Goal: Check status: Check status

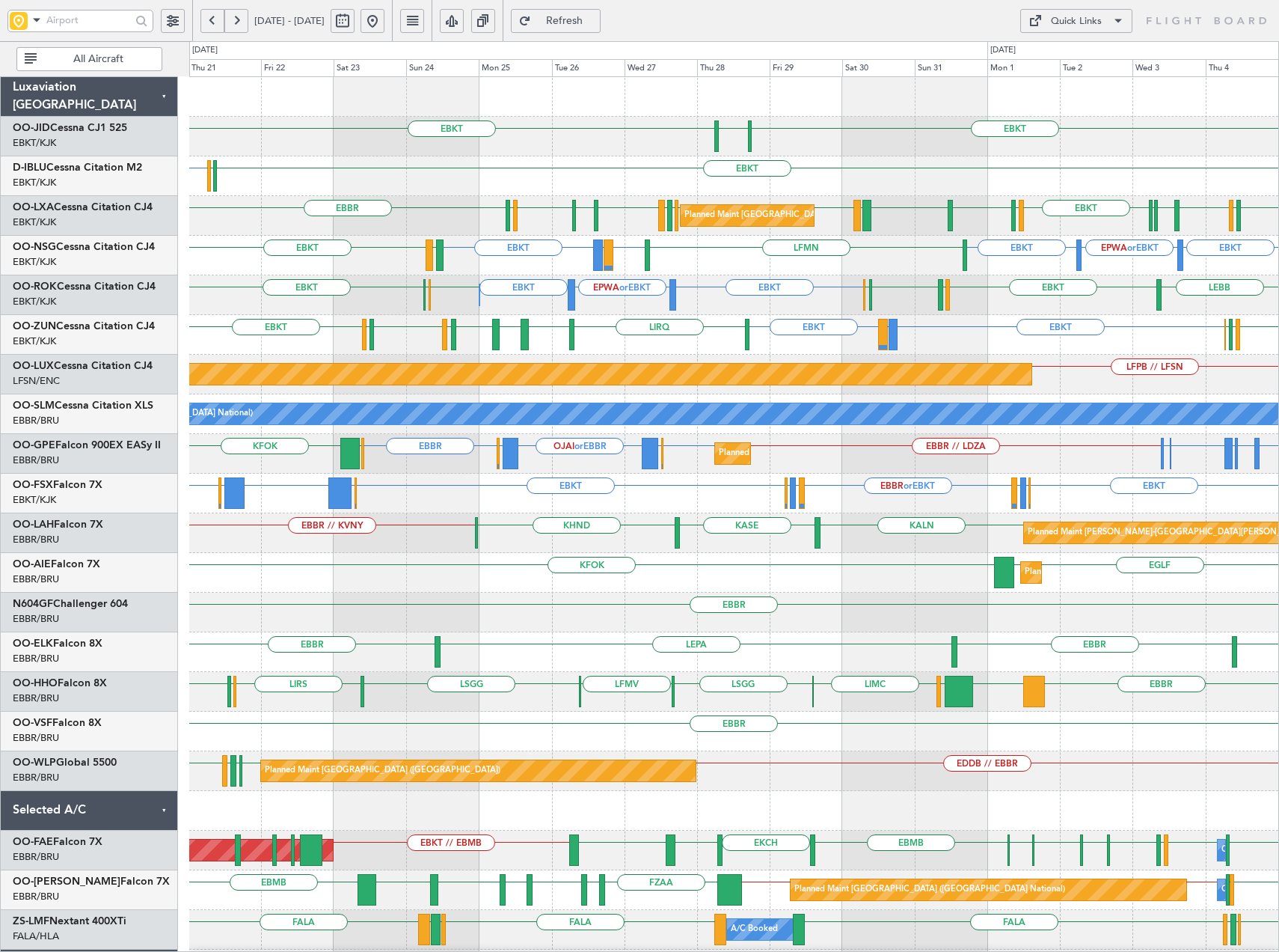
drag, startPoint x: 422, startPoint y: 24, endPoint x: 671, endPoint y: 131, distance: 271.0
click at [384, 24] on button at bounding box center [373, 20] width 24 height 24
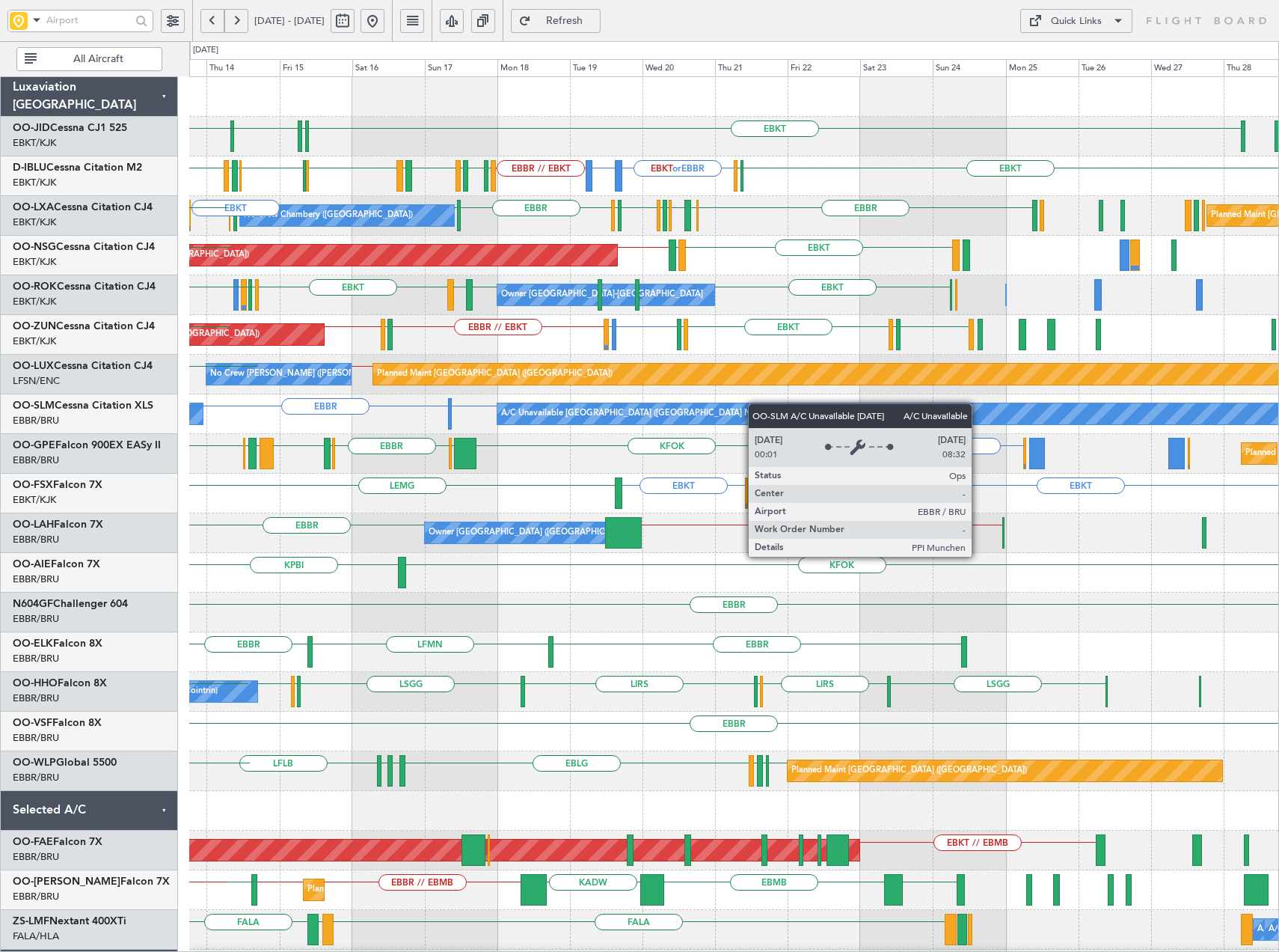
click at [749, 405] on div "LOWI EBKT EDDS LOWW EBKT EBBR // EBKT EBKT or EBBR EPWA or EBBR EBBR LFMT LFSN …" at bounding box center [734, 573] width 1090 height 992
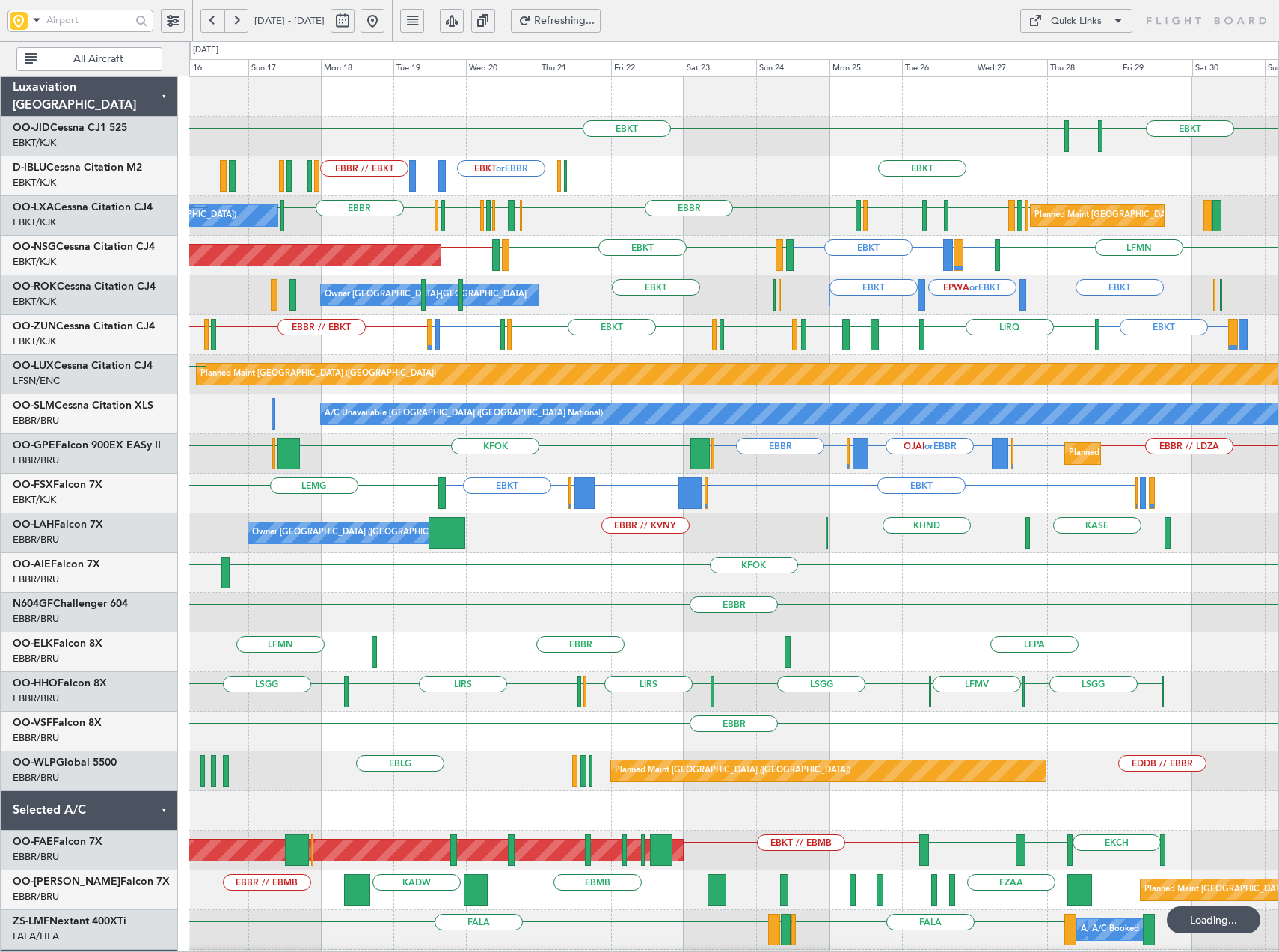
click at [888, 288] on div "EBKT EBKT EGNT EDDS LOWW LOWI EBBR // EBKT EBKT or EBBR EPWA or EBBR LFMT LFSN …" at bounding box center [734, 553] width 1090 height 952
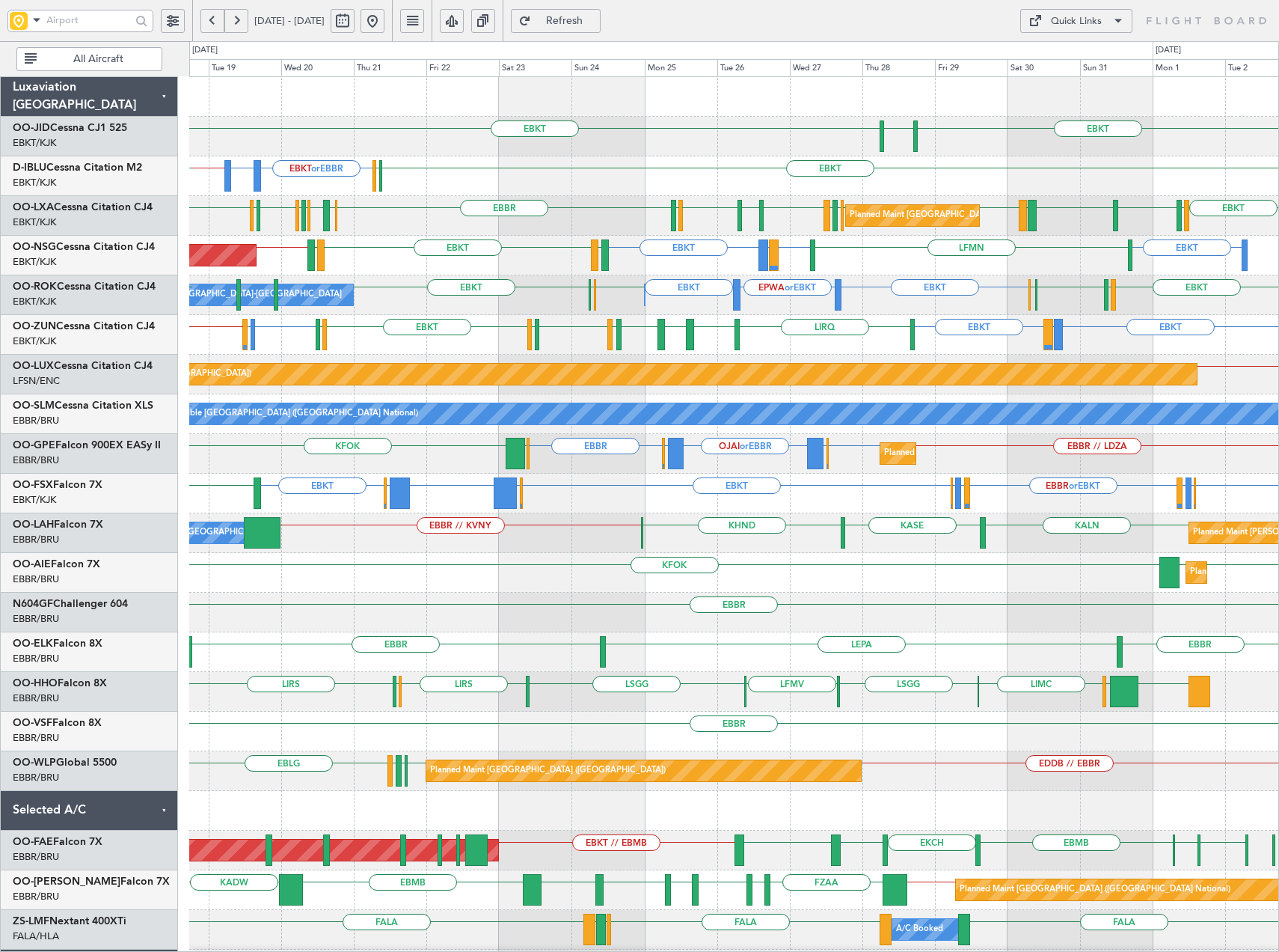
click at [948, 303] on div "EBKT EPWA or EBKT EBKT EBKT EHAM EBKT EBKT LFTZ EBKT EHAM Owner Kortrijk-Wevelg…" at bounding box center [734, 294] width 1090 height 40
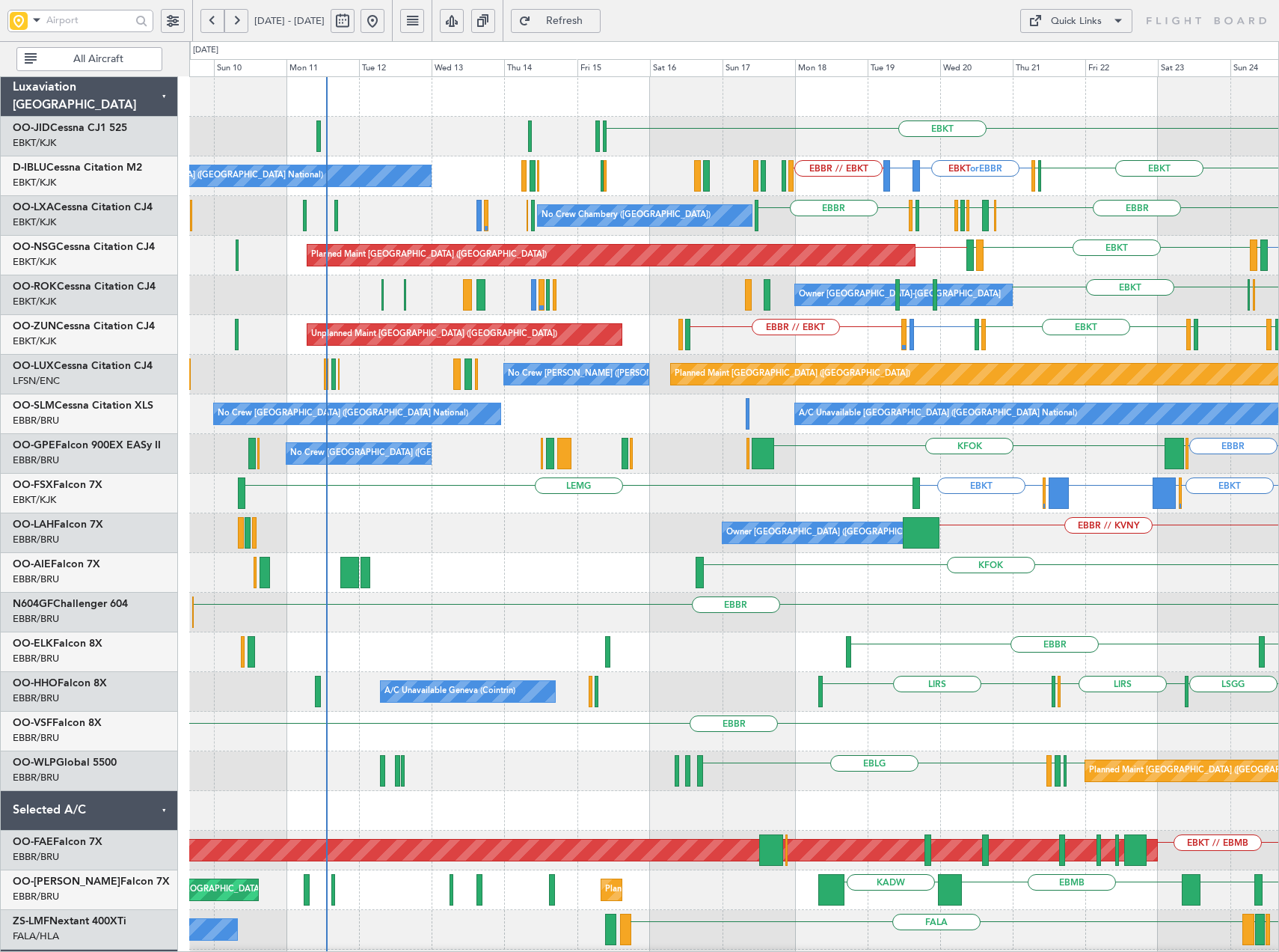
click at [1134, 343] on div "EBKT EGNT EBBR // EBKT EBKT or EBBR EPWA or EBBR EBKT EGJJ No Crew Brussels (Br…" at bounding box center [734, 573] width 1090 height 992
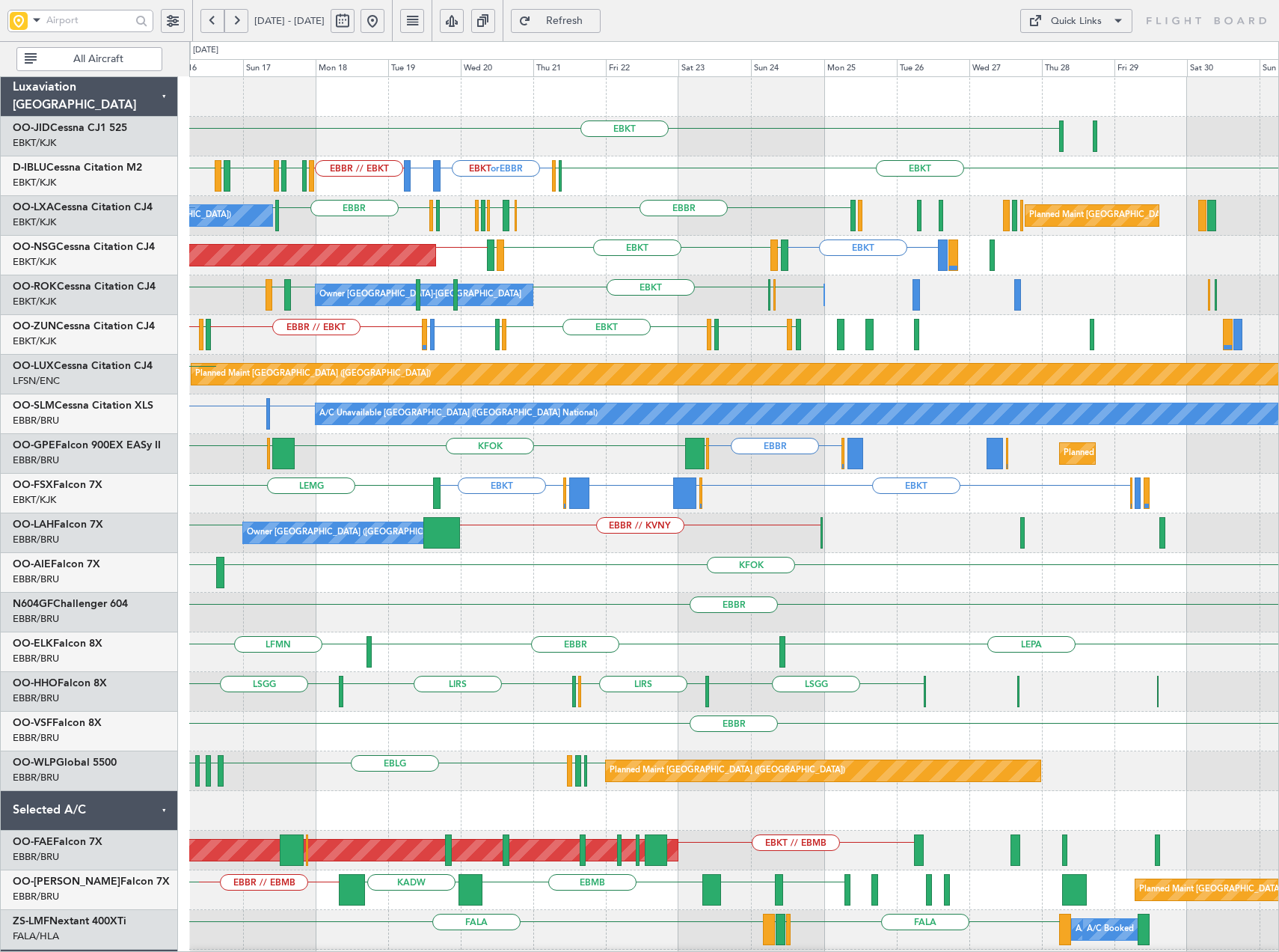
click at [603, 354] on div "EBBR // EBKT EBKT or EBBR LFMD or EBBR LFRQ LFPB // EBKT LOWS EBBR LFBD EBKT LO…" at bounding box center [734, 334] width 1090 height 40
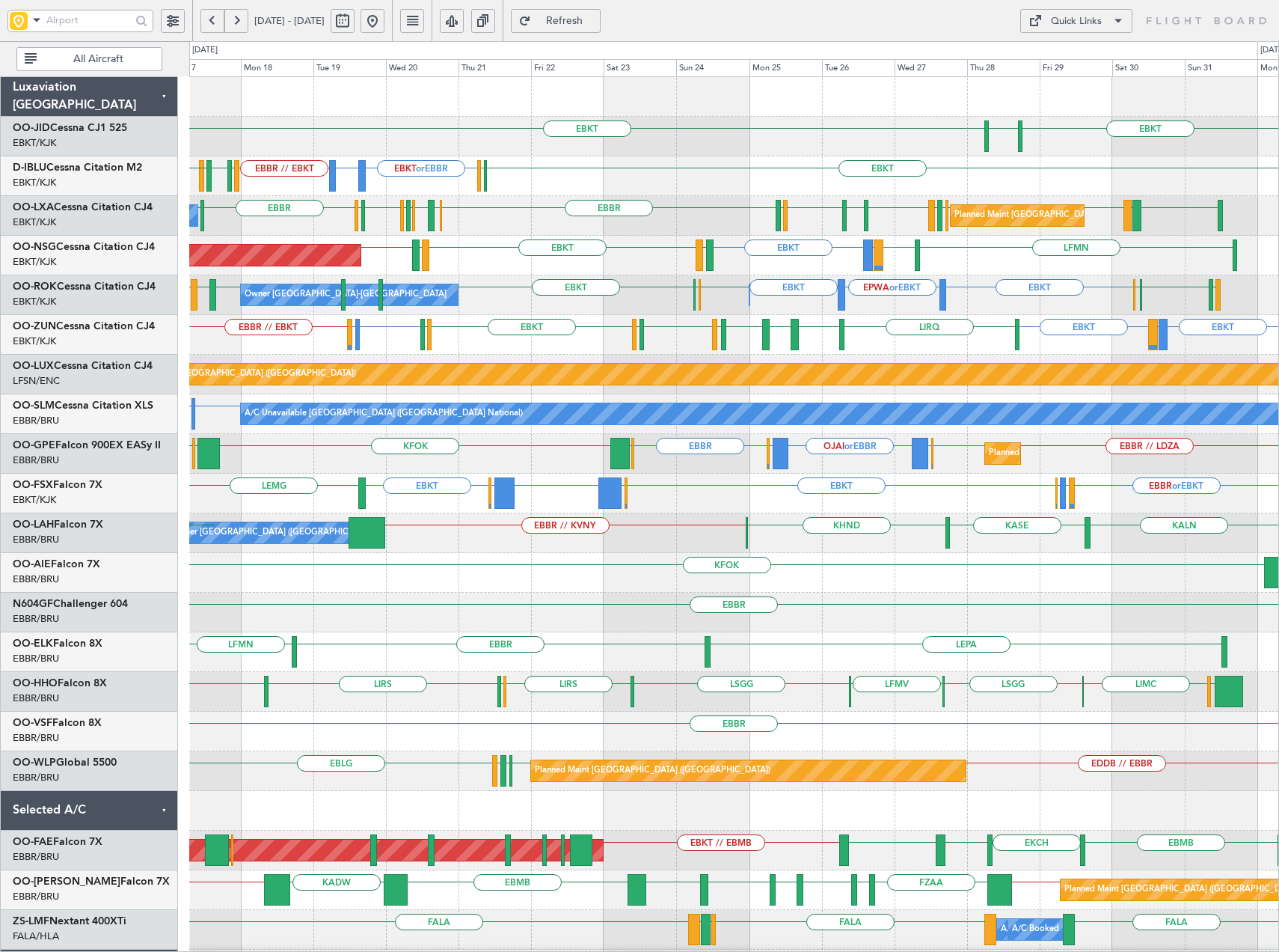
click at [975, 269] on div "Planned Maint Paris (Le Bourget) EBKT LICC or EBKT EBKT LFMN LDSP EBKT LDSP LFP…" at bounding box center [734, 255] width 1090 height 40
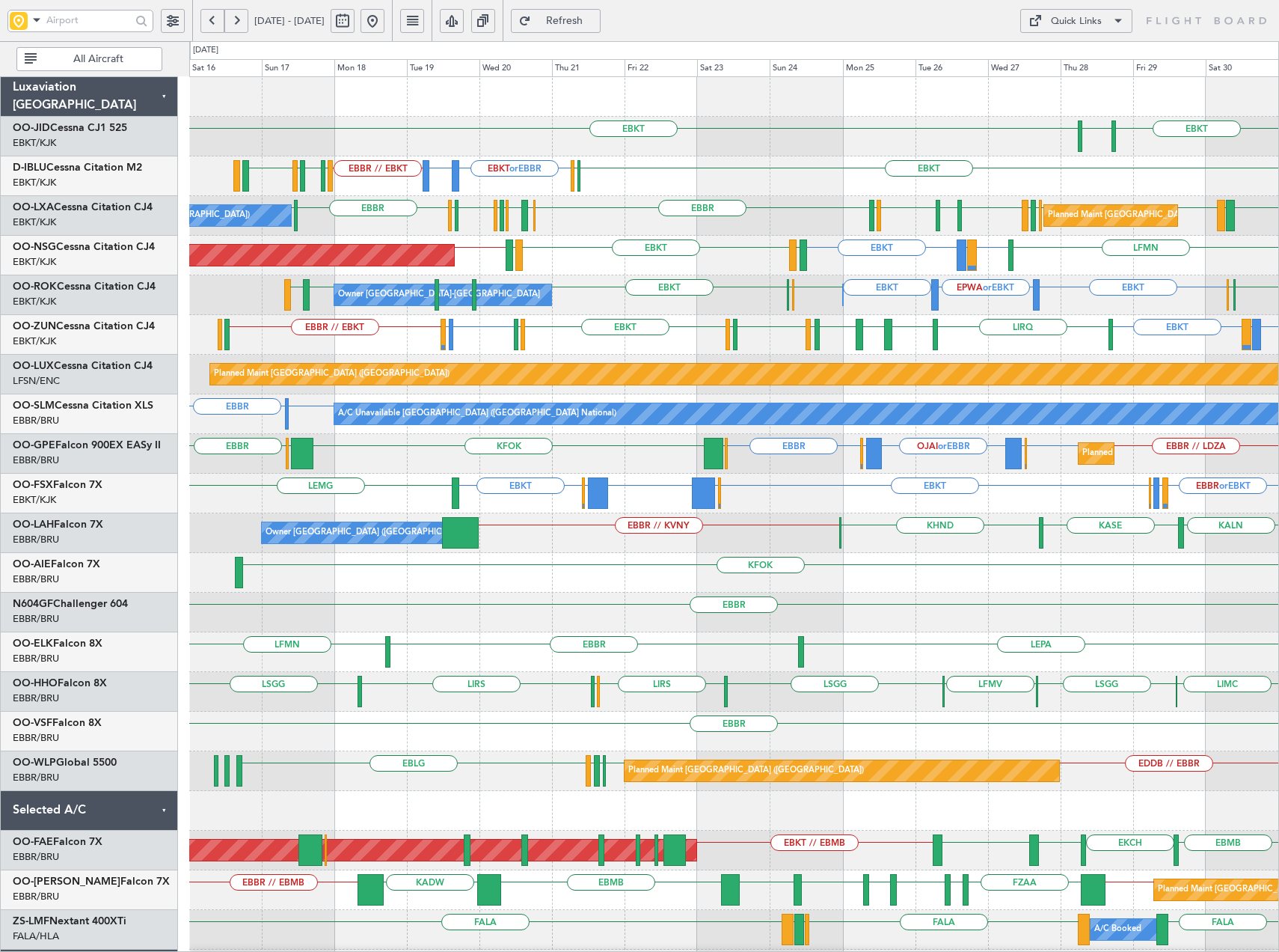
click at [1003, 352] on div "EBKT LICC or EBKT EBKT EBKT or EBBR LFMD or EBBR EBBR // EBKT LIRQ EBKT LEBZ EB…" at bounding box center [734, 334] width 1090 height 40
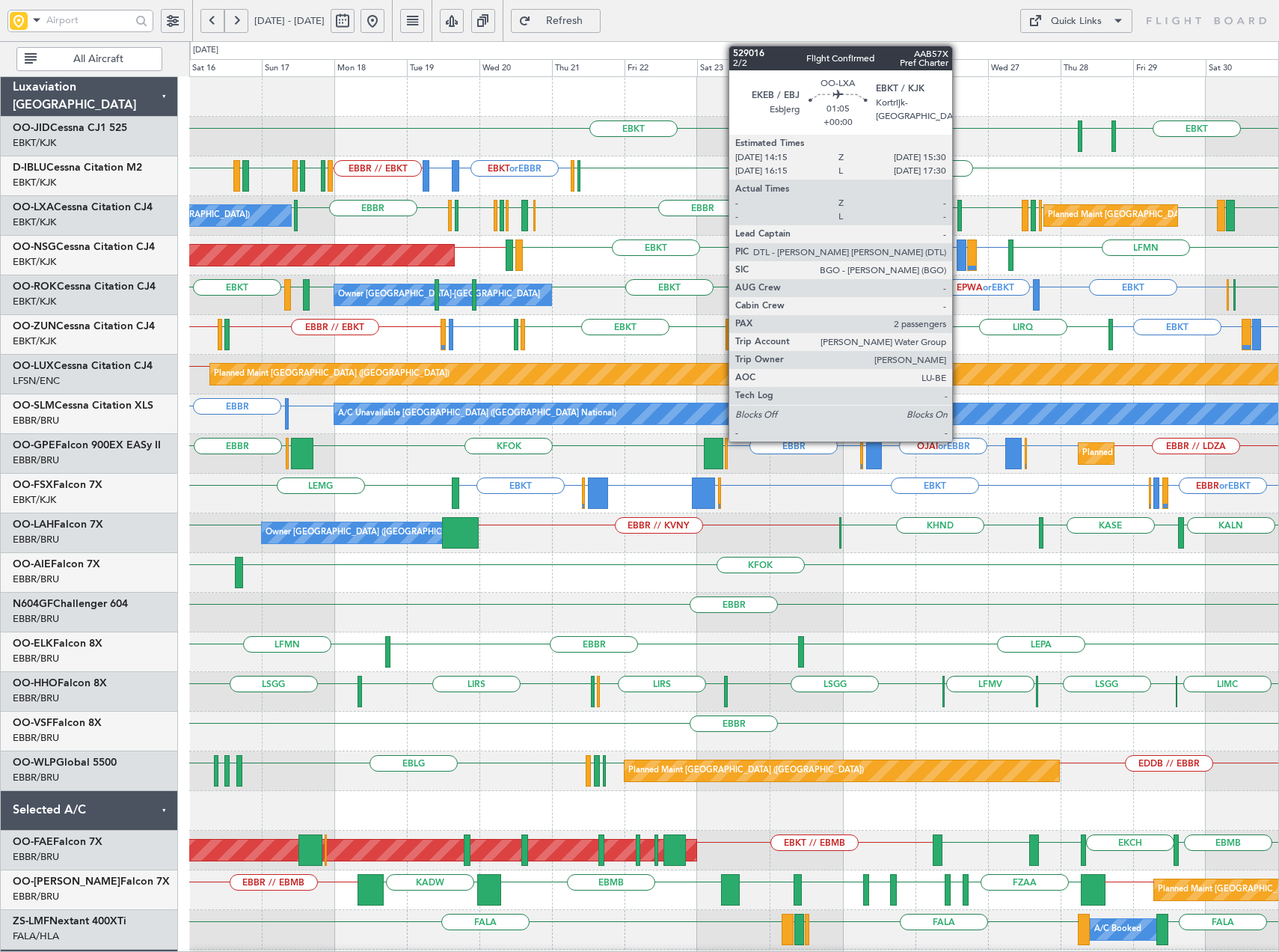
click at [959, 210] on div at bounding box center [959, 215] width 5 height 32
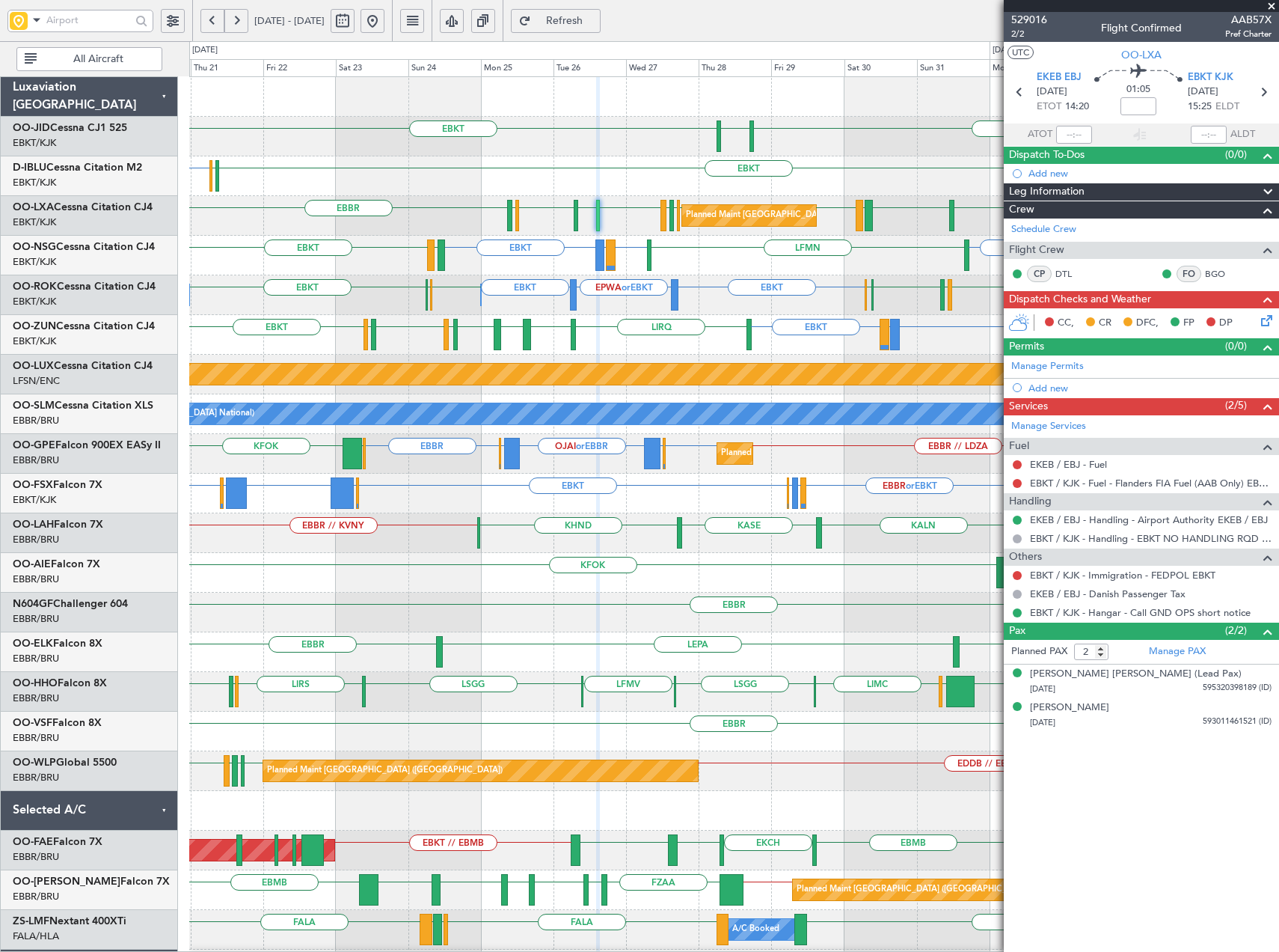
click at [1270, 7] on span at bounding box center [1272, 7] width 15 height 14
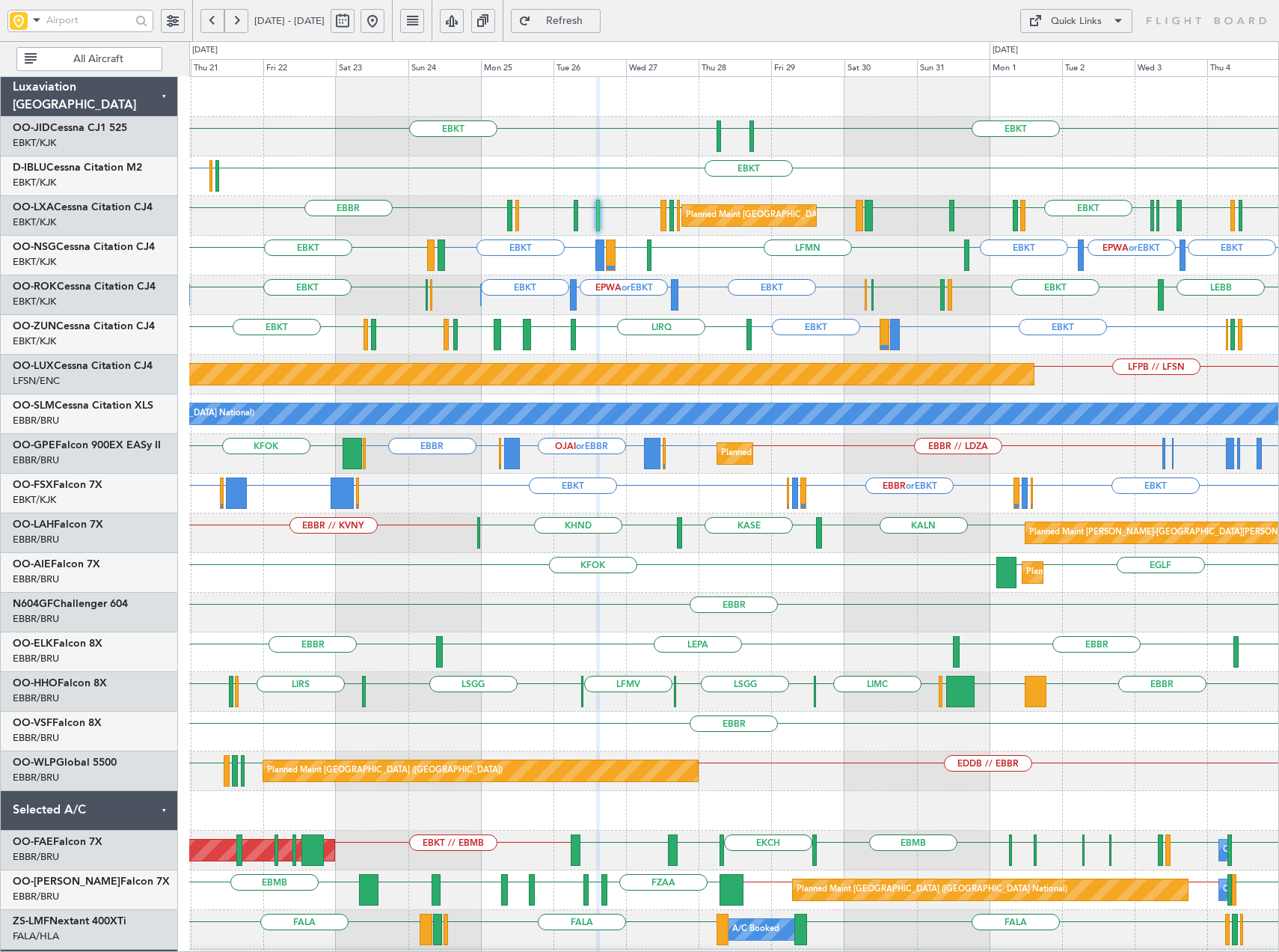
type input "0"
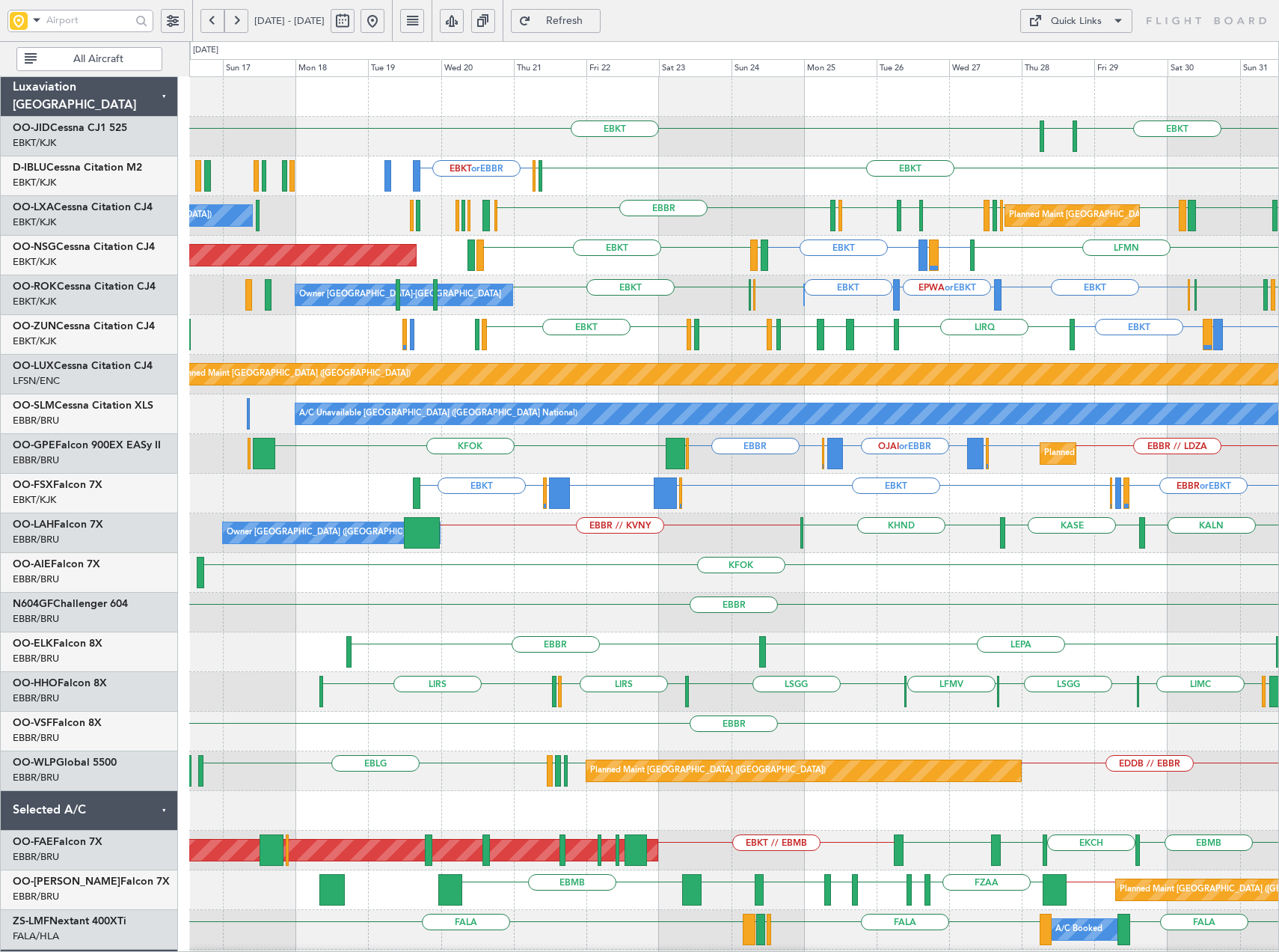
click at [816, 298] on div "EBKT EGNT EBKT EBKT or EBBR EBKT EGJJ No Crew Brussels (Brussels National) EBBR…" at bounding box center [734, 573] width 1090 height 992
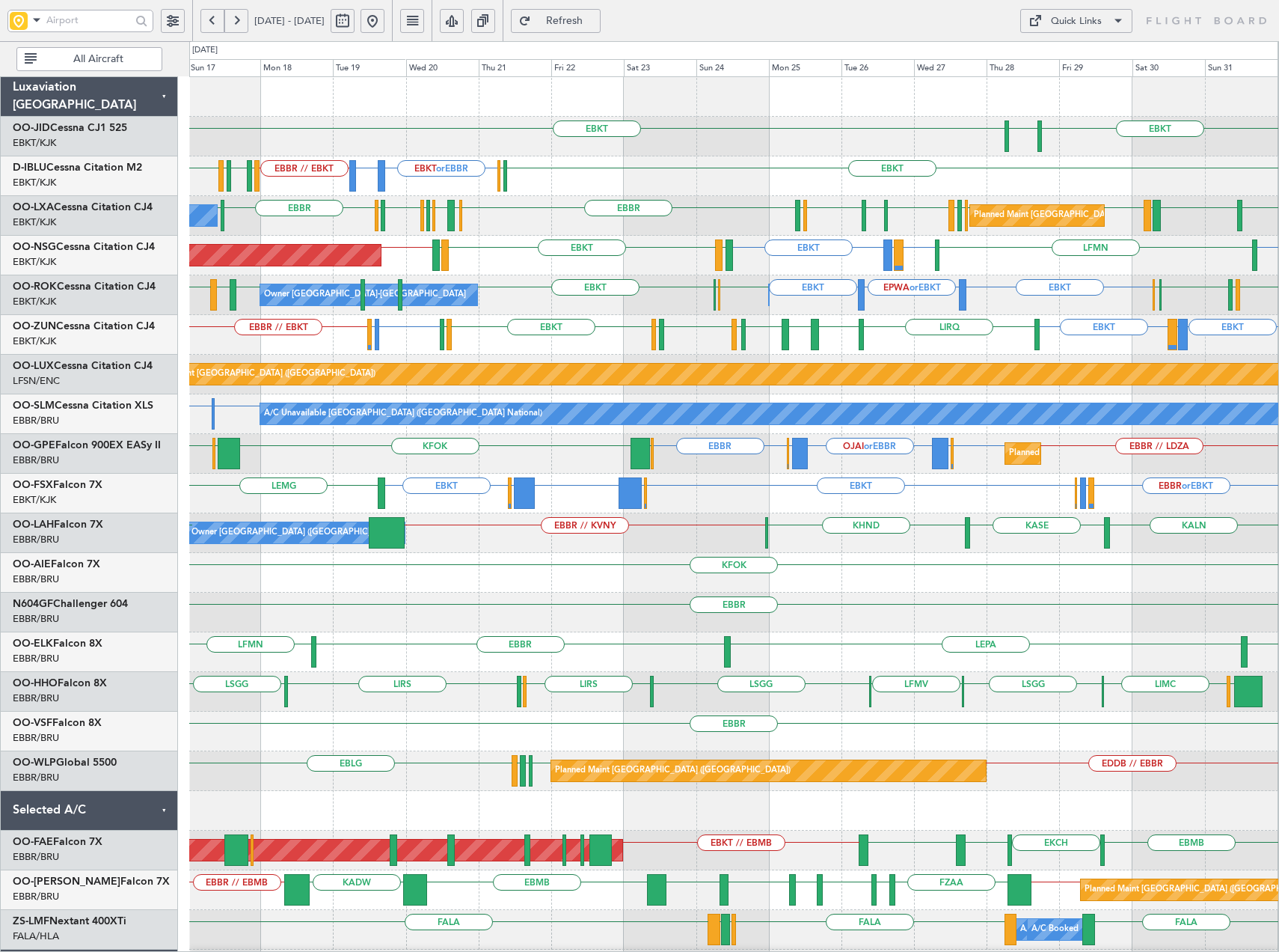
click at [618, 282] on div "EBKT EGNT EBKT EBKT or EBBR EPWA or EBBR EBBR // EBKT EBKT EGJJ LFMT LFSN LFMT …" at bounding box center [734, 573] width 1090 height 992
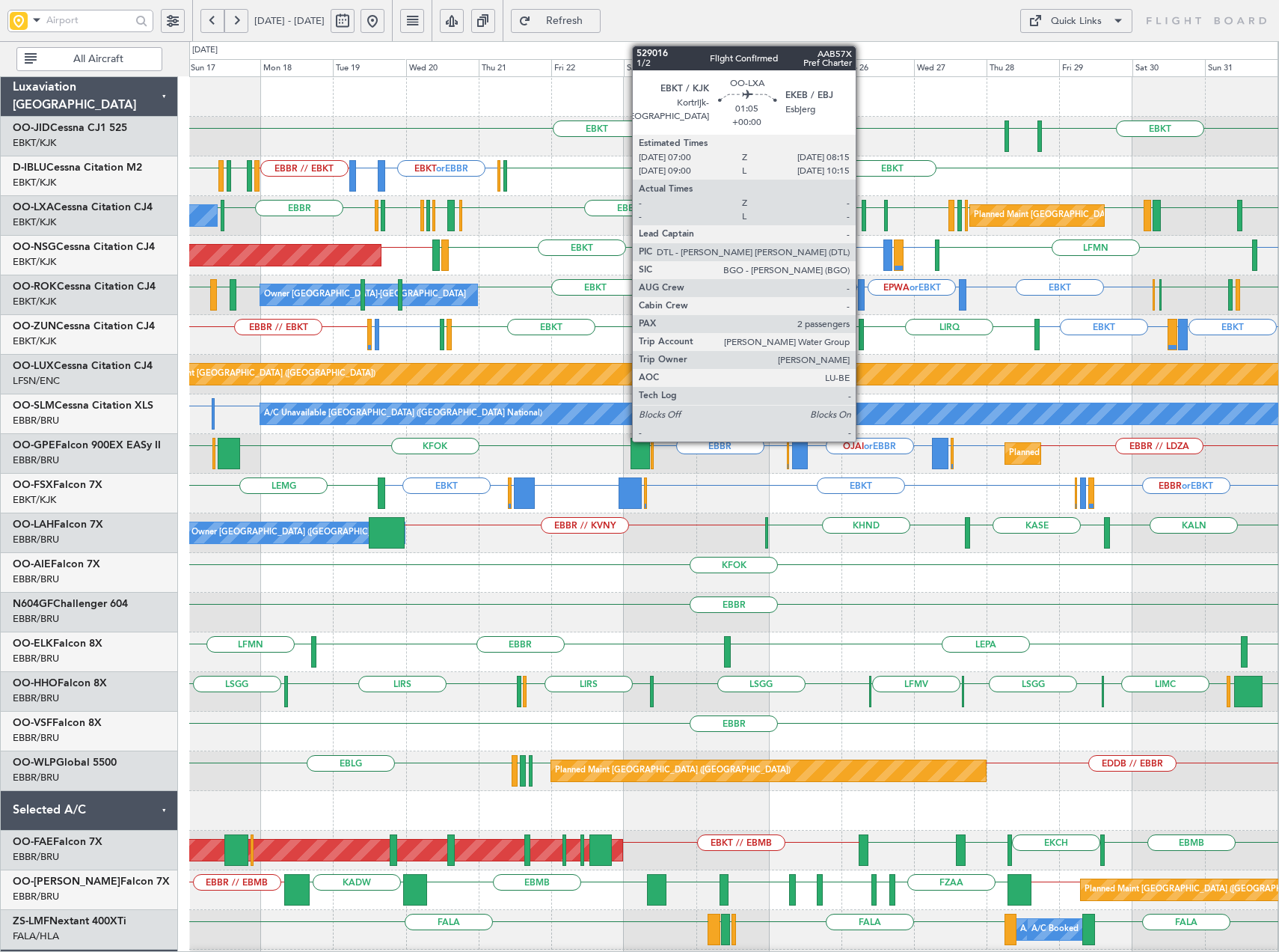
click at [863, 214] on div at bounding box center [864, 215] width 5 height 32
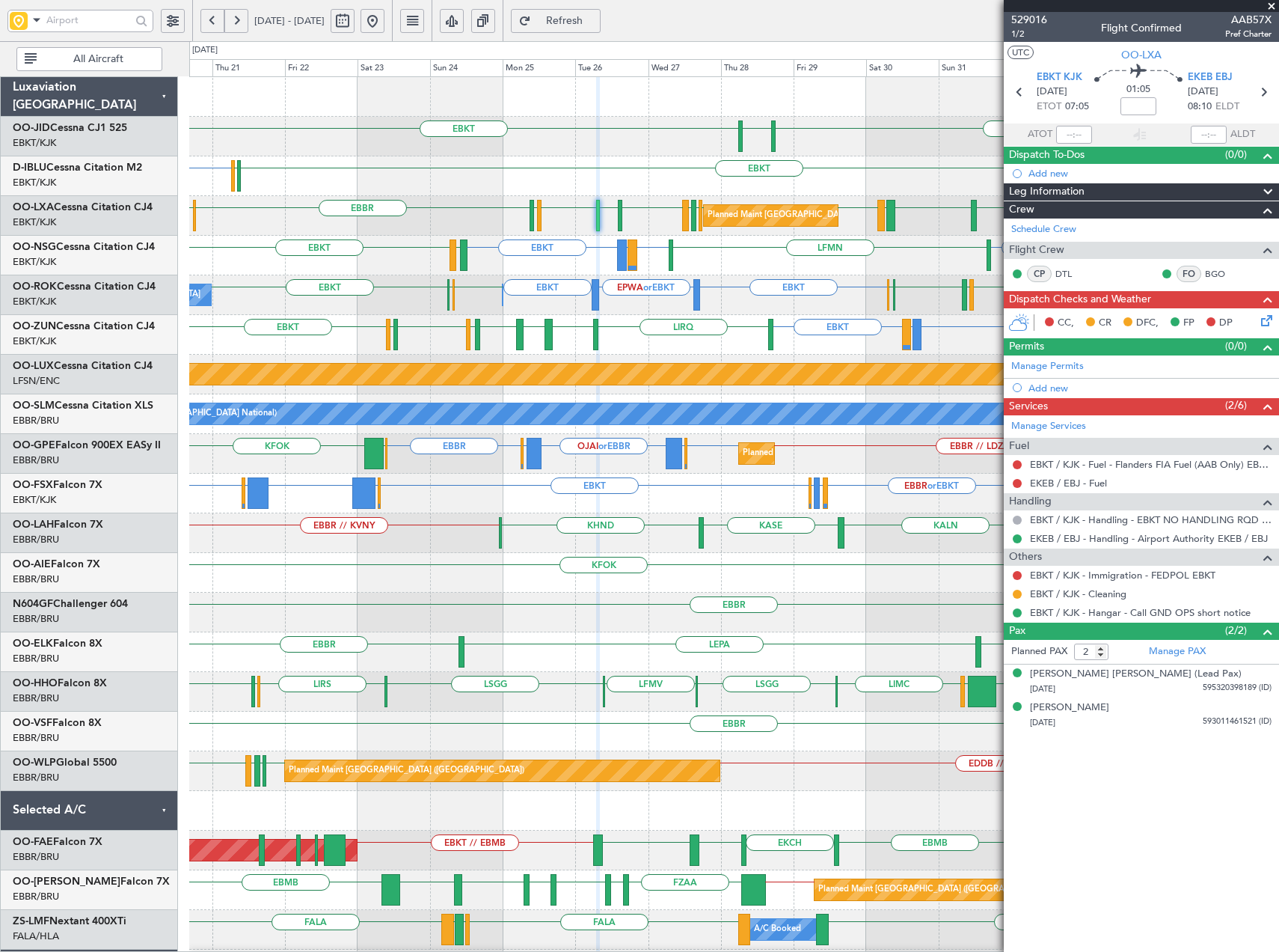
click at [684, 166] on div "EBKT or EBBR EBKT EGJJ" at bounding box center [734, 176] width 1090 height 40
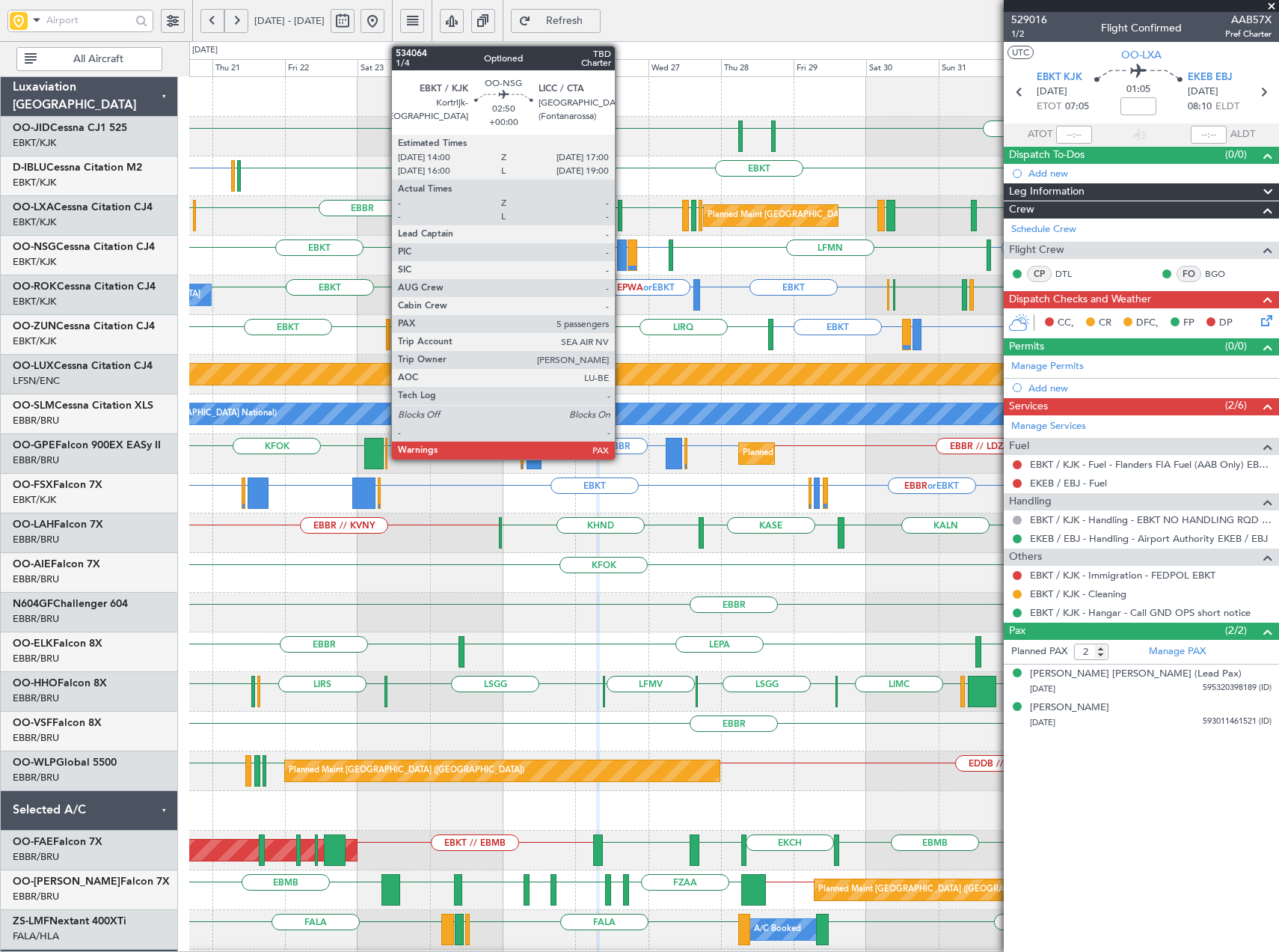
click at [622, 250] on div at bounding box center [622, 255] width 10 height 32
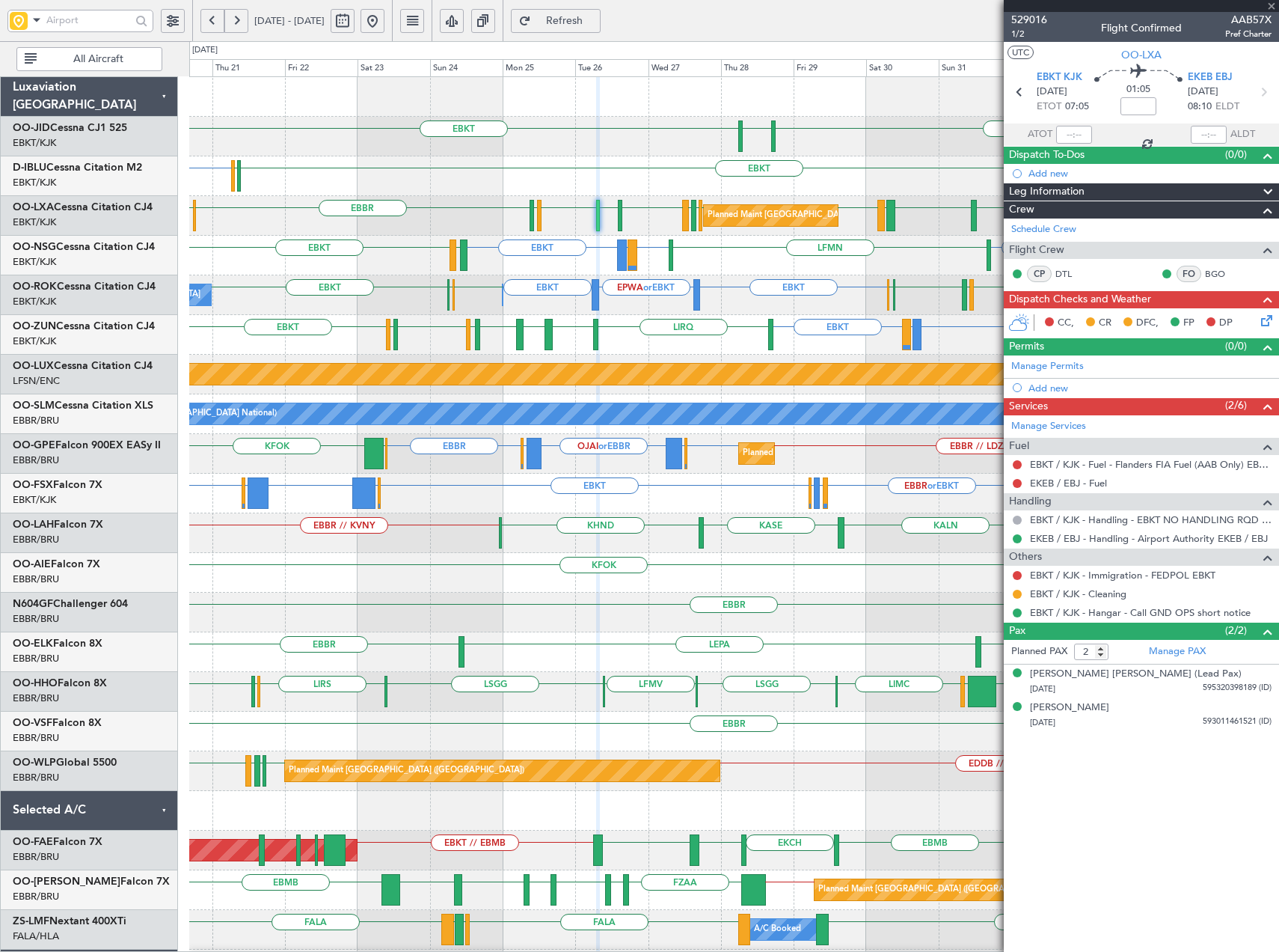
type input "5"
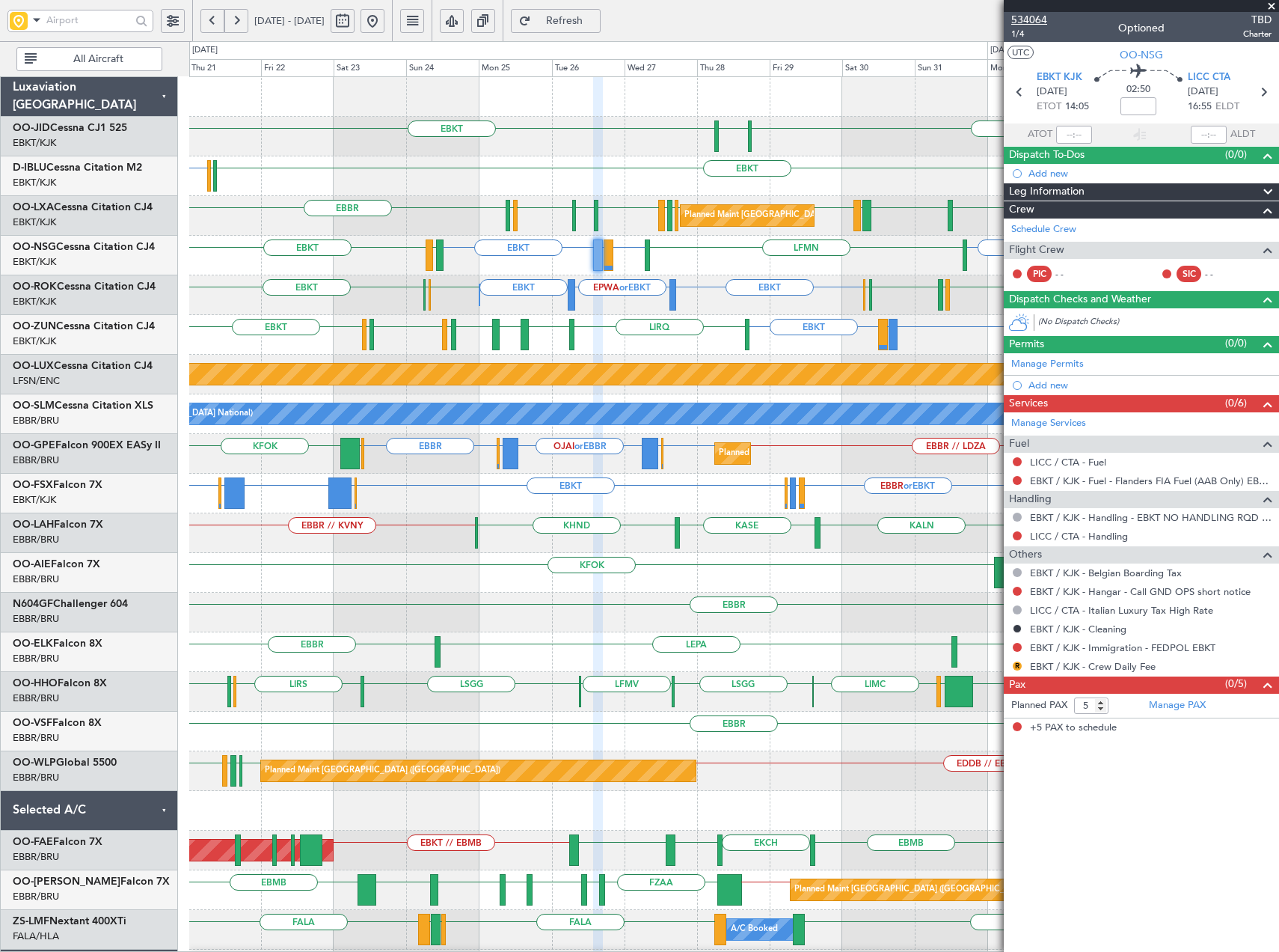
click at [1041, 16] on span "534064" at bounding box center [1029, 19] width 36 height 15
drag, startPoint x: 1275, startPoint y: 4, endPoint x: 1182, endPoint y: 18, distance: 94.0
click at [1273, 5] on span at bounding box center [1272, 7] width 15 height 14
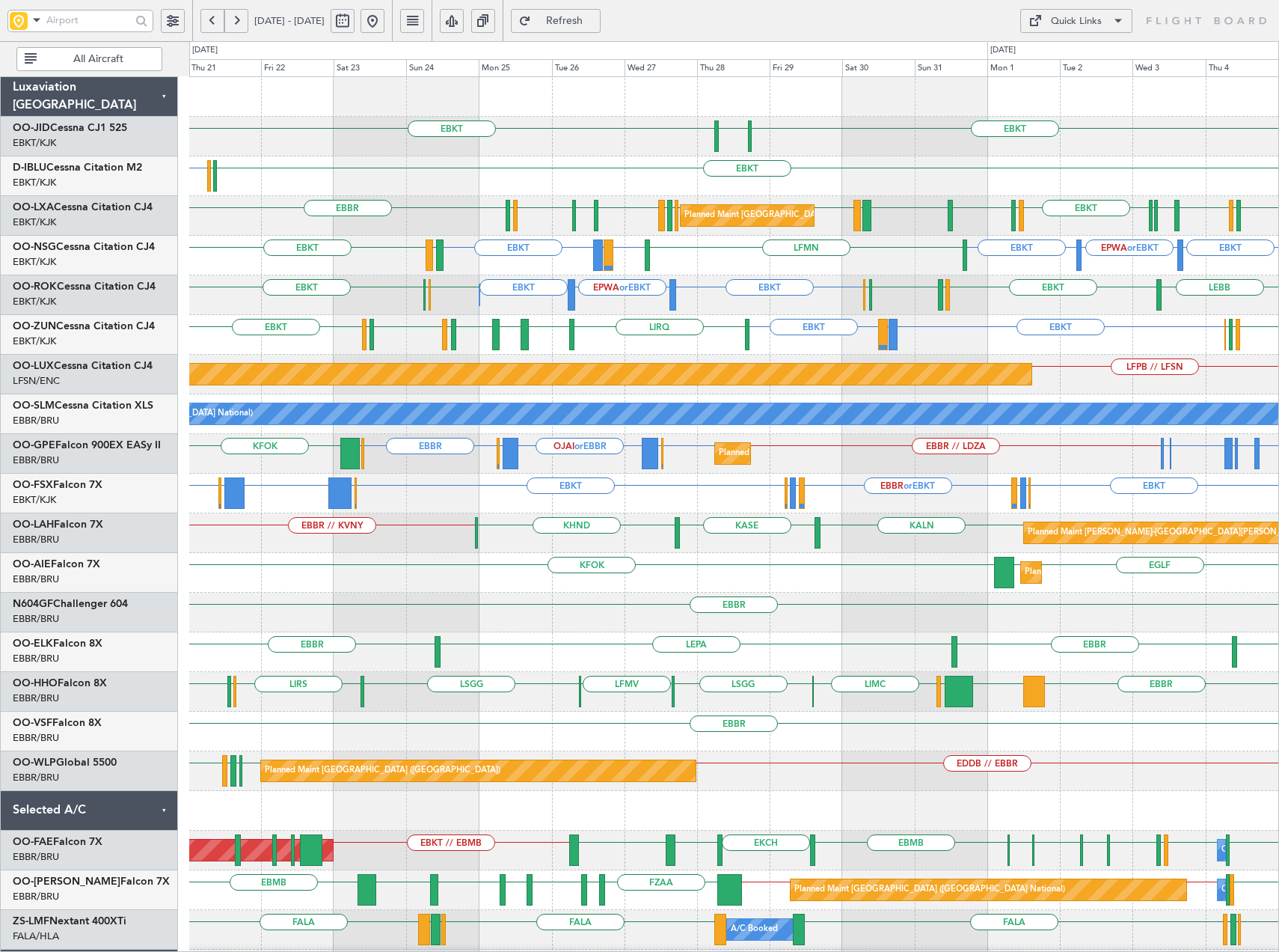
click at [1142, 18] on div "Quick Links" at bounding box center [1134, 20] width 291 height 42
click at [1126, 25] on span at bounding box center [1118, 20] width 18 height 18
click at [1093, 50] on button "Trip Builder" at bounding box center [1076, 56] width 112 height 36
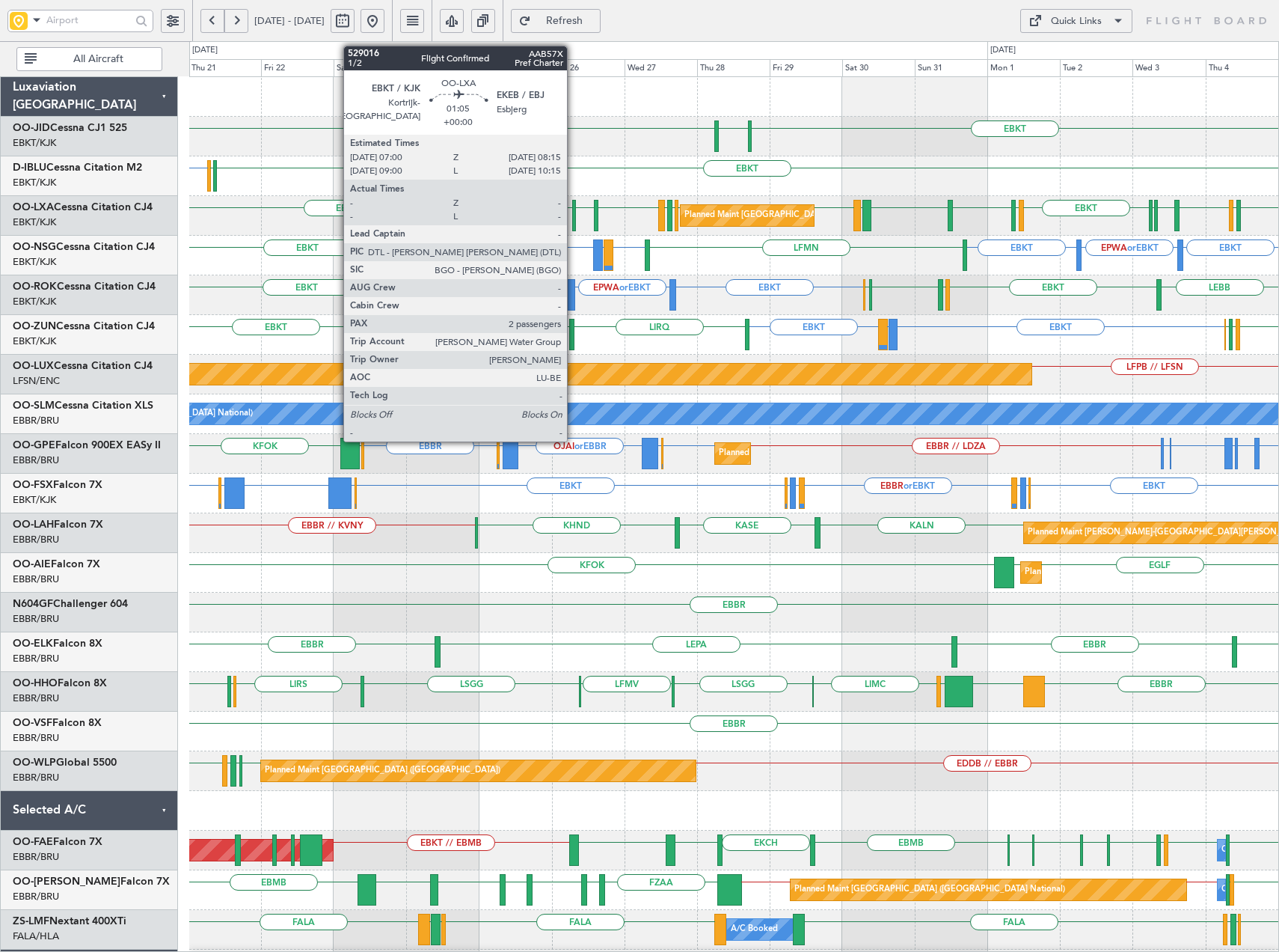
click at [574, 218] on div at bounding box center [574, 215] width 5 height 32
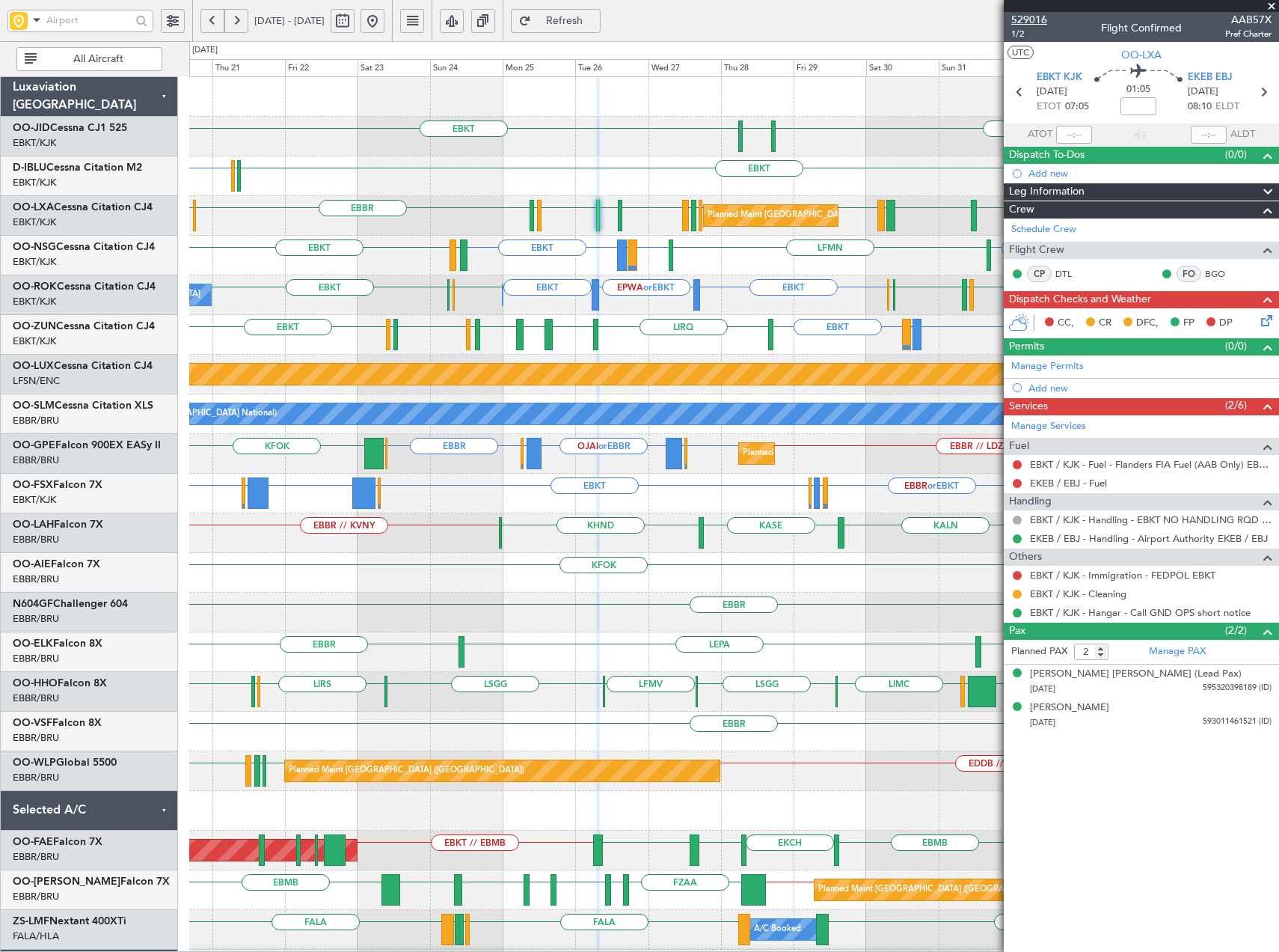
click at [1041, 18] on span "529016" at bounding box center [1029, 19] width 36 height 15
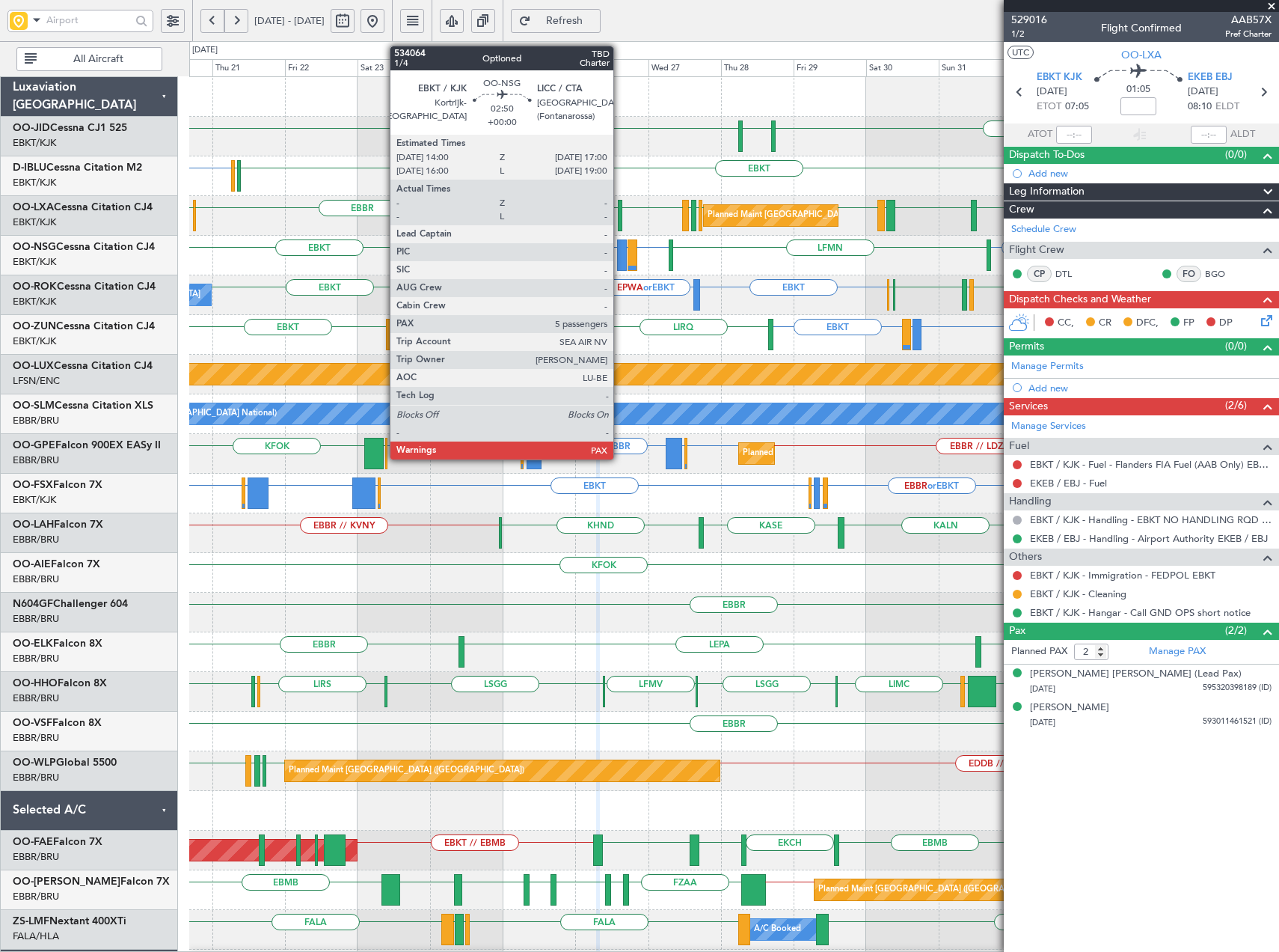
click at [623, 258] on div at bounding box center [622, 255] width 10 height 32
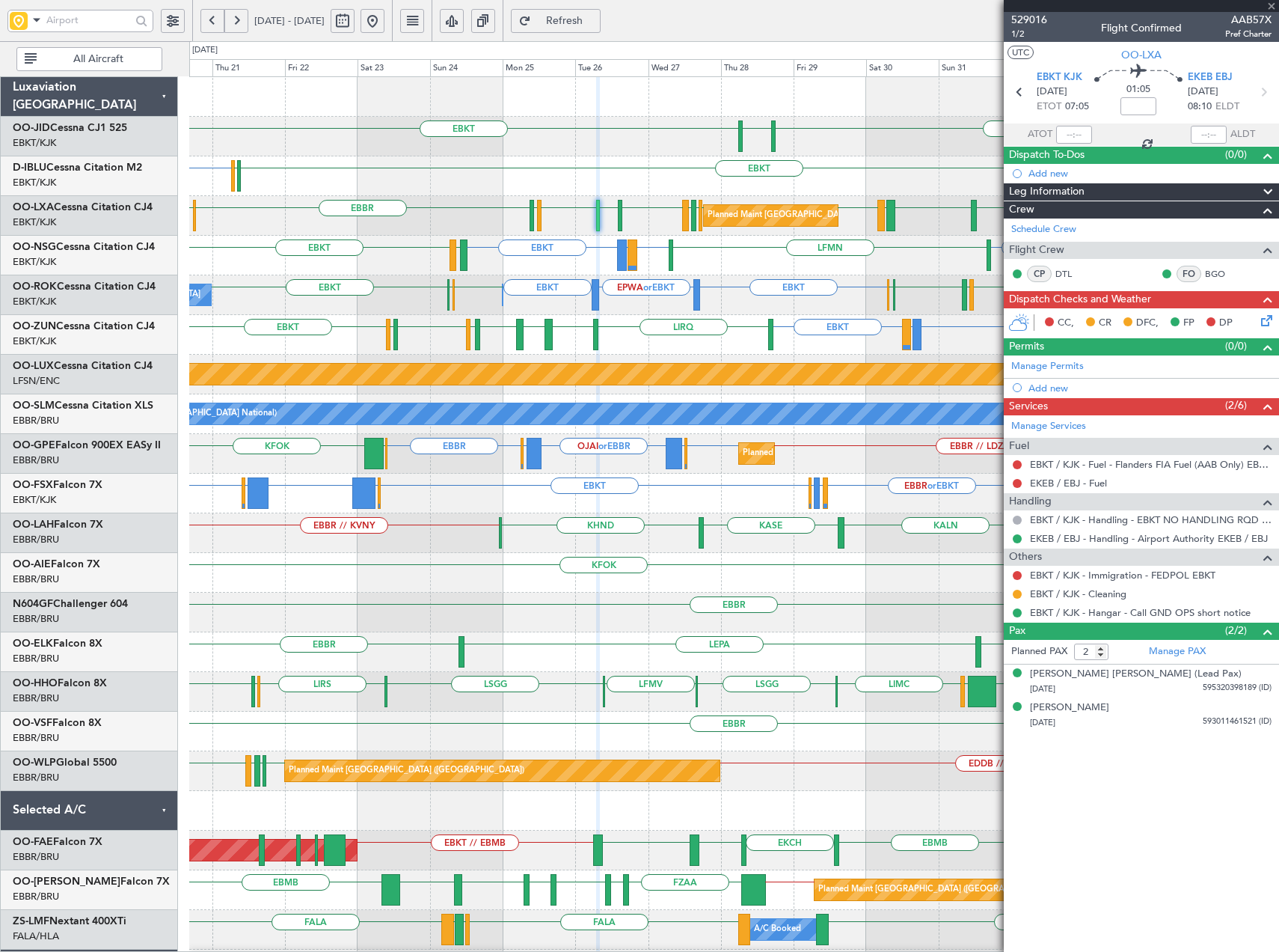
type input "5"
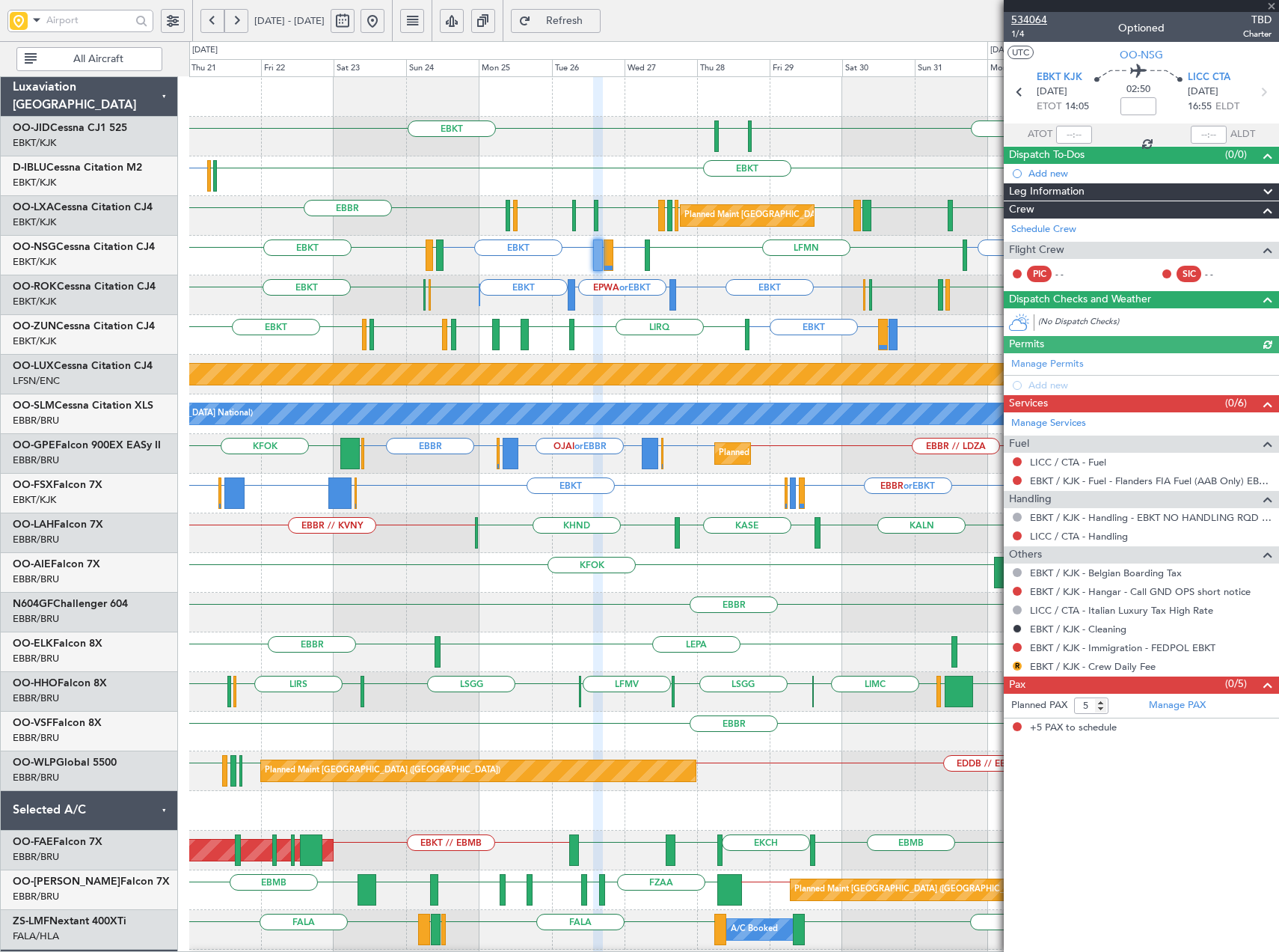
click at [1034, 20] on span "534064" at bounding box center [1029, 19] width 36 height 15
click at [596, 25] on span "Refresh" at bounding box center [565, 20] width 62 height 11
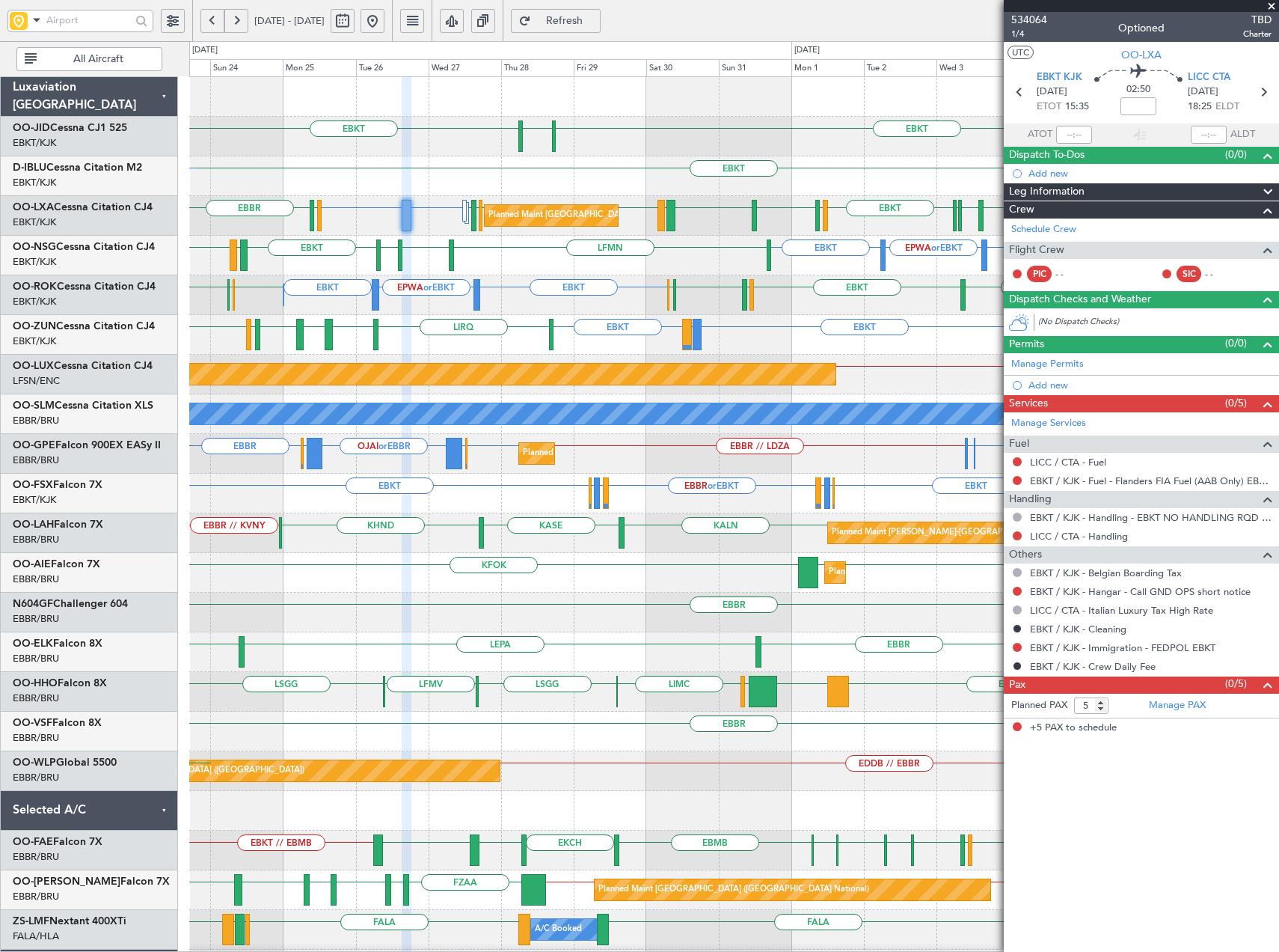
click at [569, 286] on div "EBKT [GEOGRAPHIC_DATA] EBKT EBKT EGJJ EBKT or EBBR LICC or EBKT LICC or EBKT EB…" at bounding box center [734, 573] width 1090 height 992
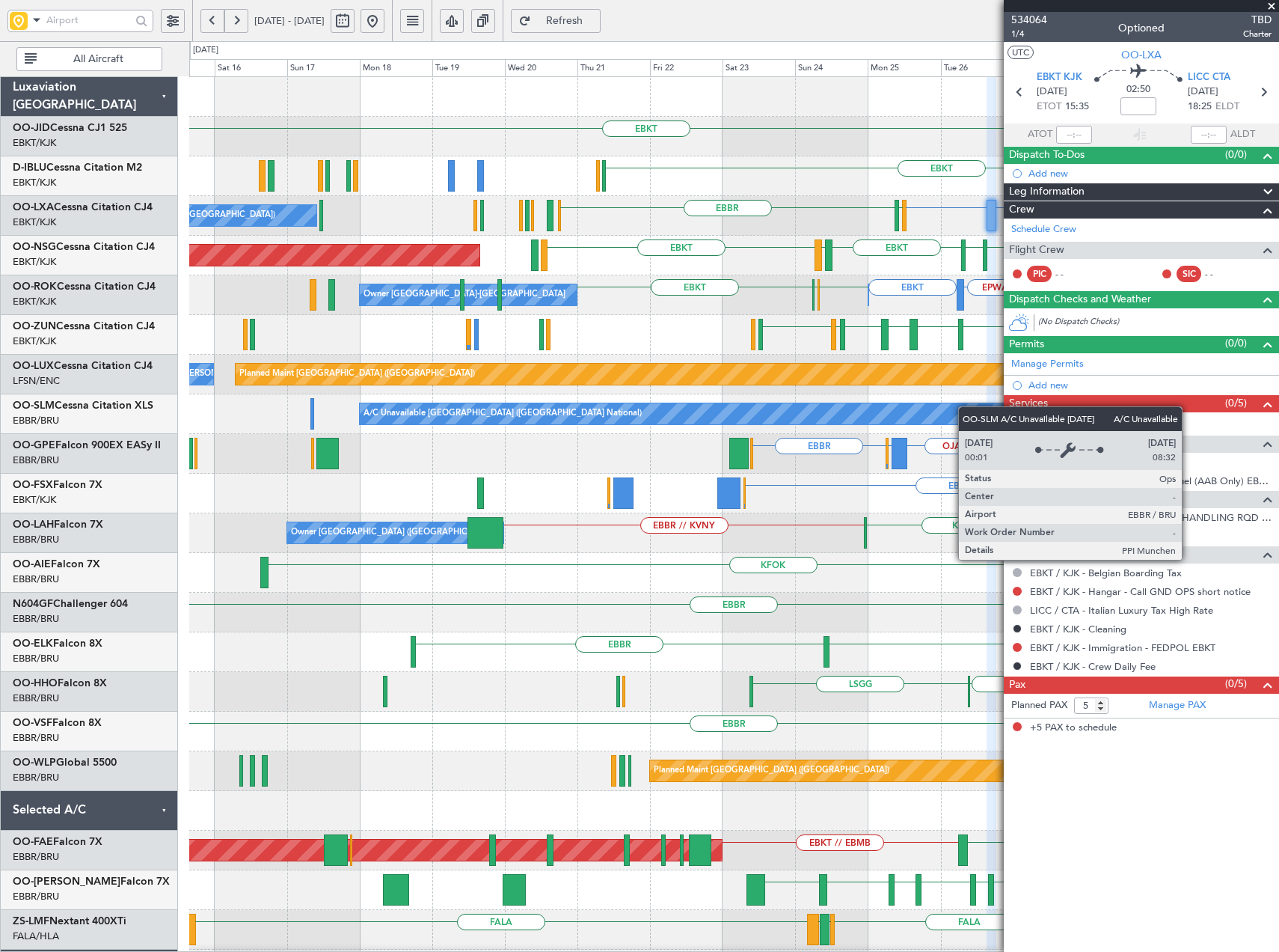
click at [754, 414] on div "EBKT [GEOGRAPHIC_DATA] EBKT EBKT No Crew [GEOGRAPHIC_DATA] (Brussels National) …" at bounding box center [639, 496] width 1279 height 910
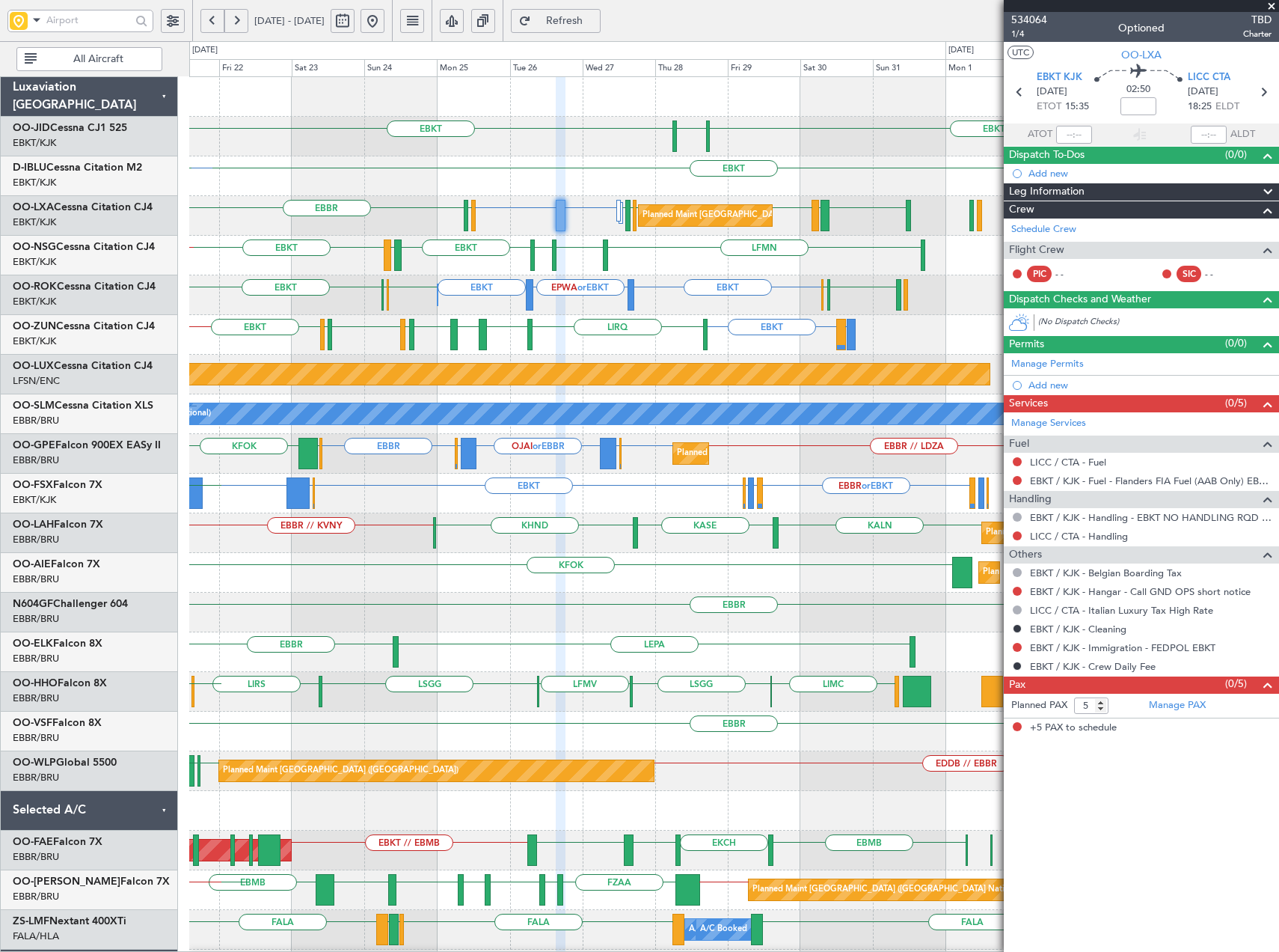
click at [421, 519] on div "EBKT EBKT [GEOGRAPHIC_DATA] EBKT LFMT EBBR // EBKT EPWA or EBBR EBKT or EBBR EG…" at bounding box center [734, 553] width 1090 height 952
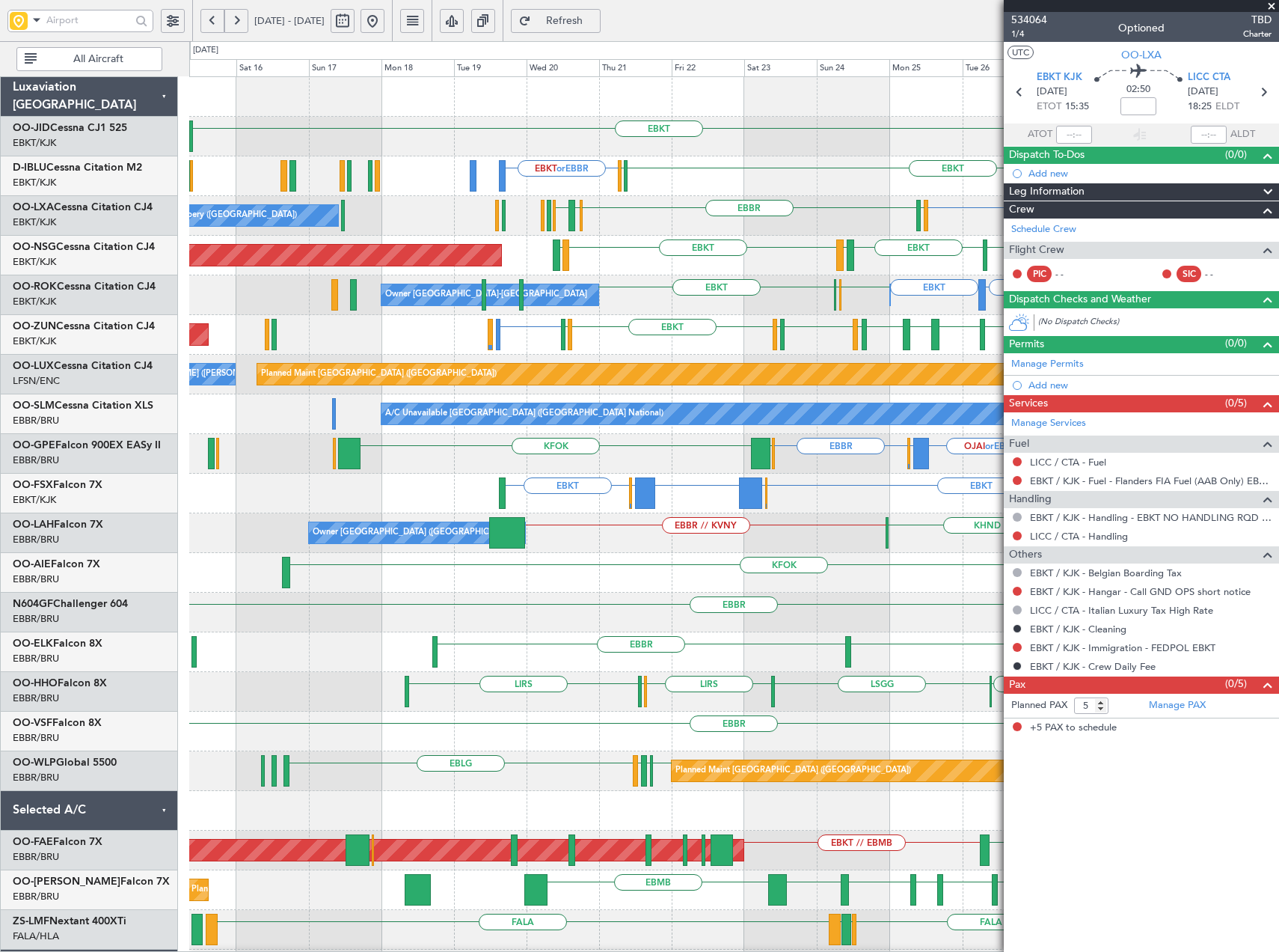
click at [863, 513] on div "EBBR or EBKT LIRZ or EBKT EBBR or EBKT EBKT EGGW or EBKT FCOD or EBKT LSGG or E…" at bounding box center [734, 493] width 1090 height 40
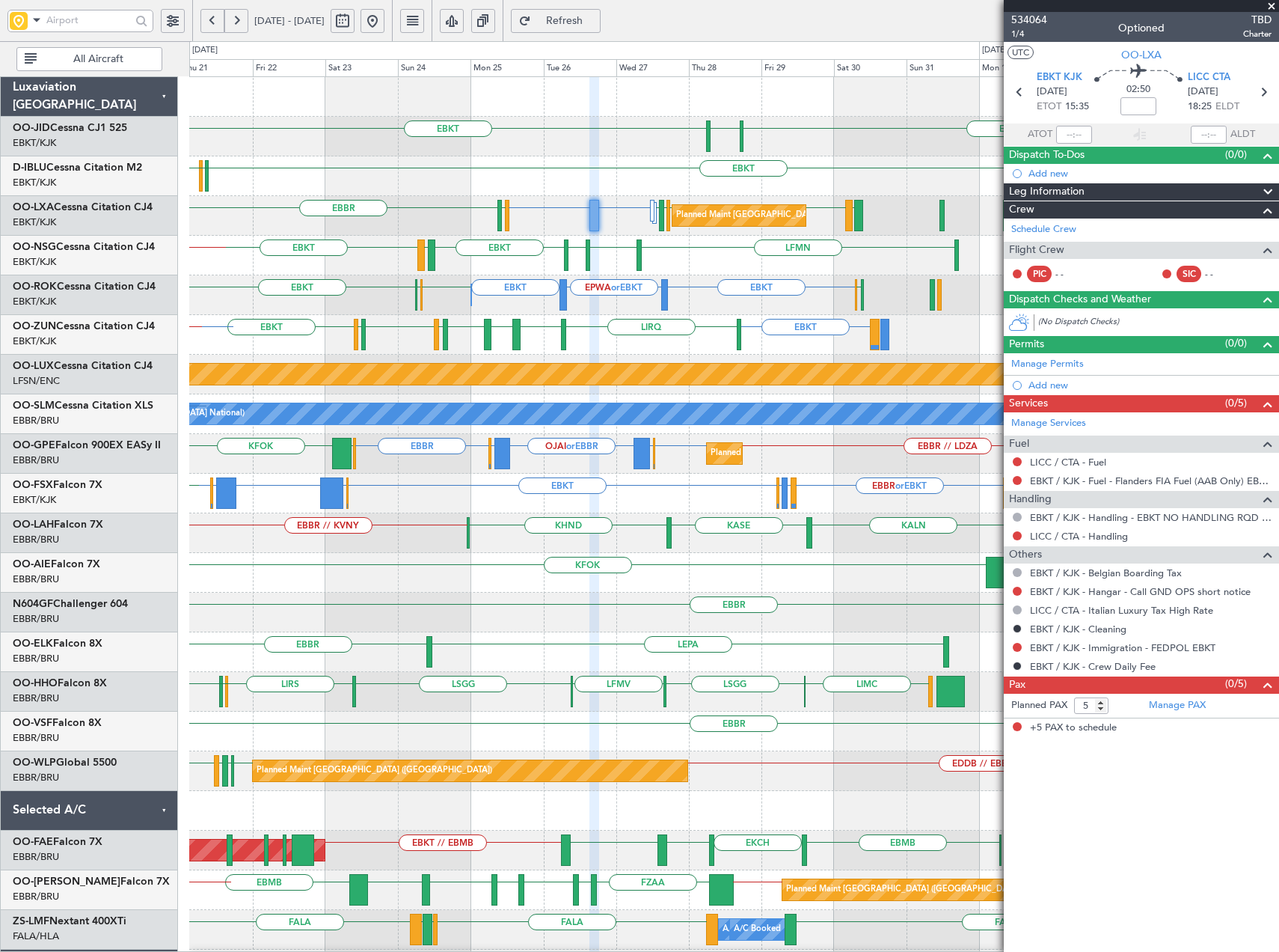
click at [380, 577] on div "EBKT EBKT [GEOGRAPHIC_DATA] EBKT or EBBR EBKT EGJJ LFMT LFSN LFMT EBBR // EBKT …" at bounding box center [734, 553] width 1090 height 952
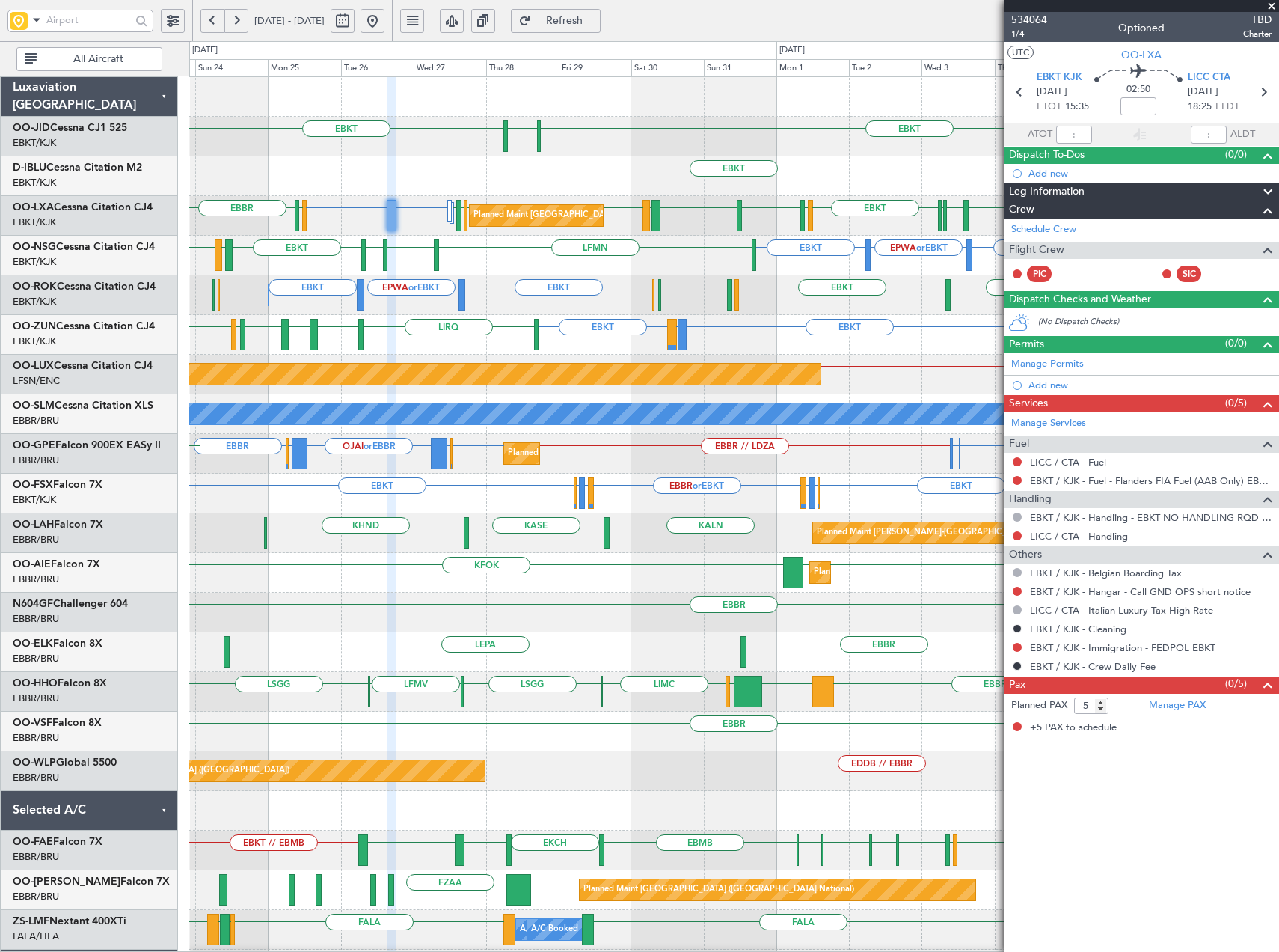
click at [636, 526] on div "EBKT EBKT [GEOGRAPHIC_DATA] EBKT EGJJ Planned Maint [GEOGRAPHIC_DATA] ([GEOGRAP…" at bounding box center [734, 573] width 1090 height 992
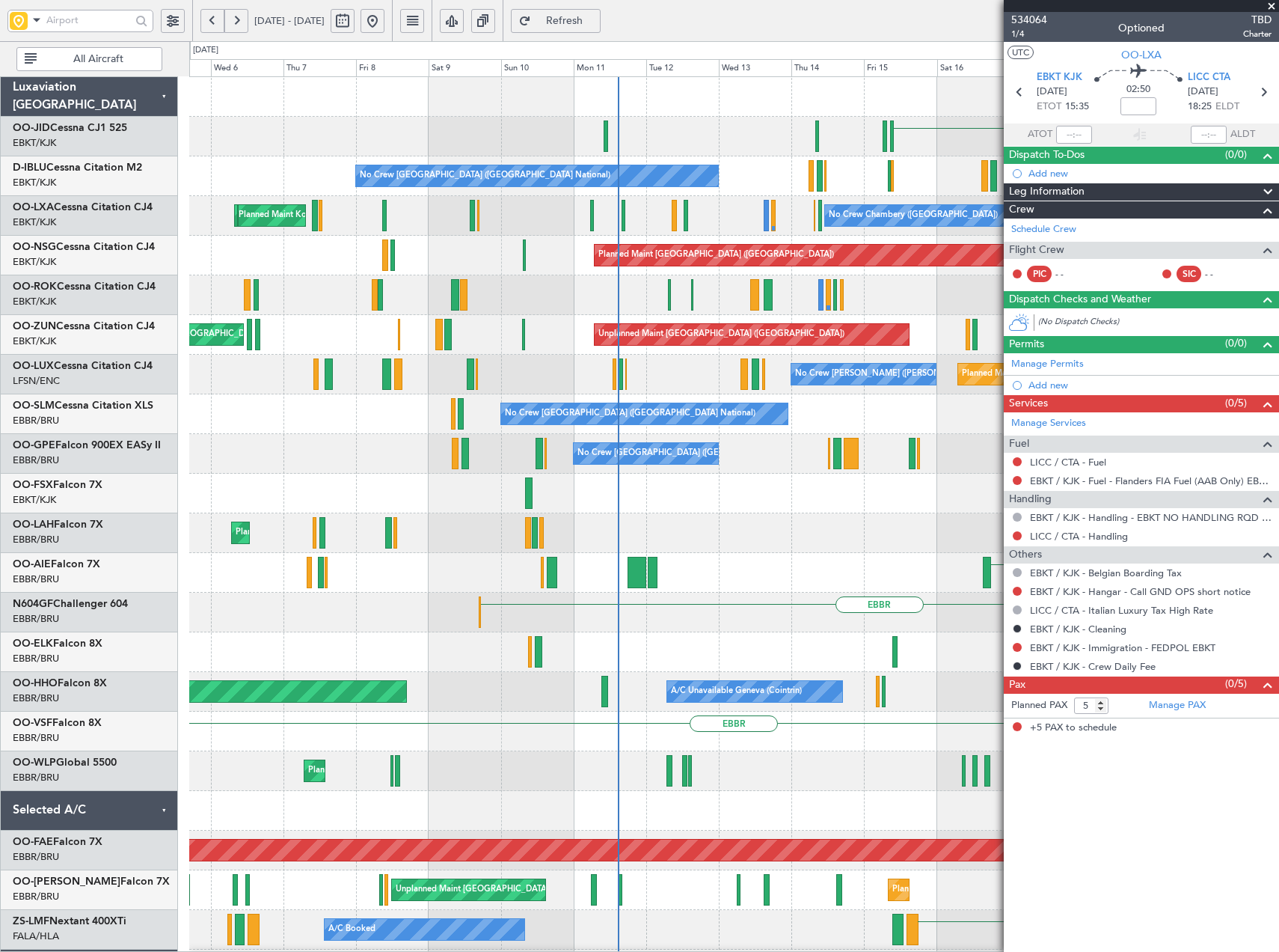
click at [1279, 408] on html "[DATE] - [DATE] Refresh Quick Links All Aircraft EBKT No Crew [GEOGRAPHIC_DATA]…" at bounding box center [639, 476] width 1279 height 952
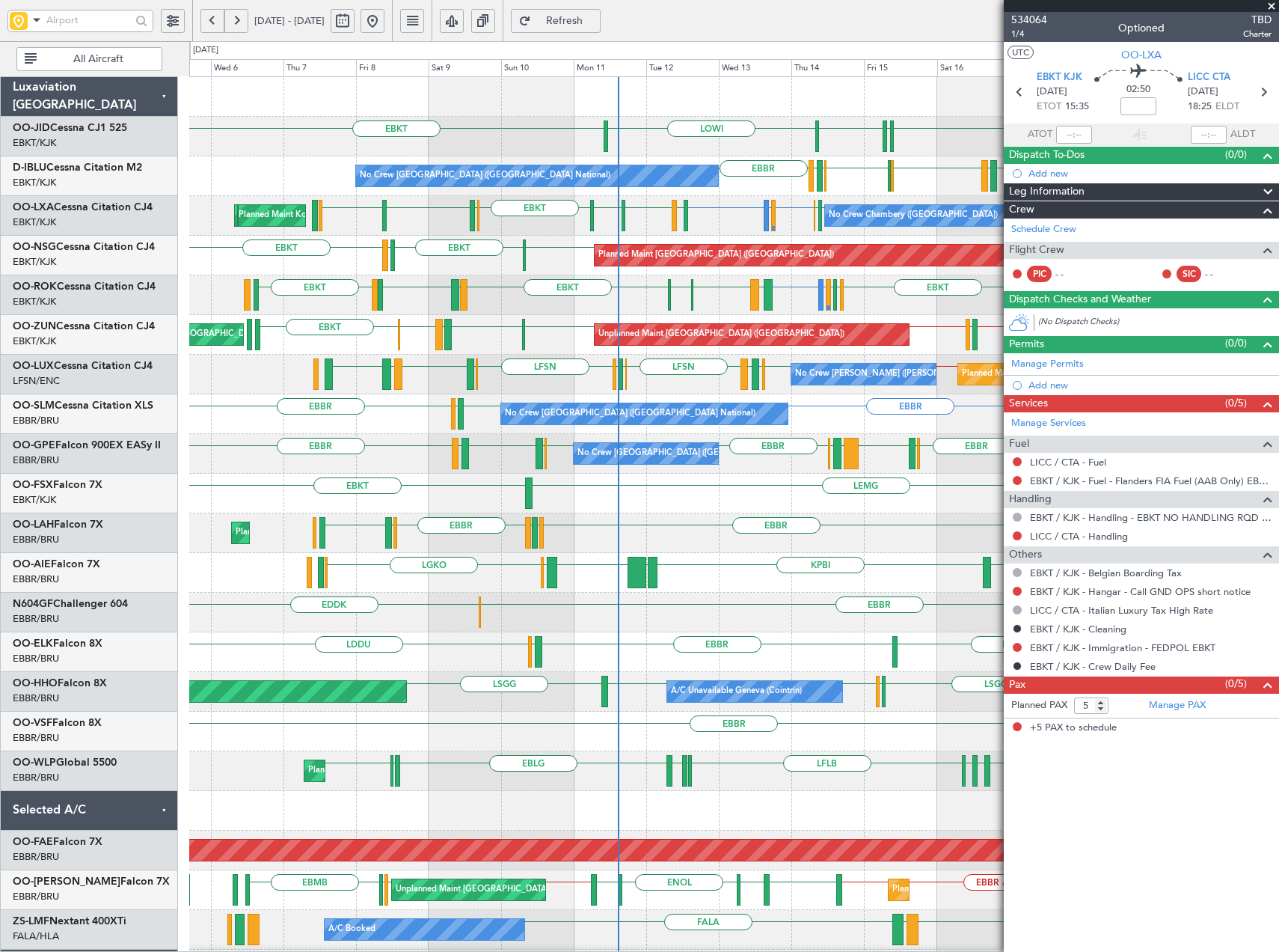
click at [634, 526] on div "EBBR // KVNY [GEOGRAPHIC_DATA] EGPF ENGM [GEOGRAPHIC_DATA] EGGW LFMN Owner [GEO…" at bounding box center [734, 533] width 1090 height 40
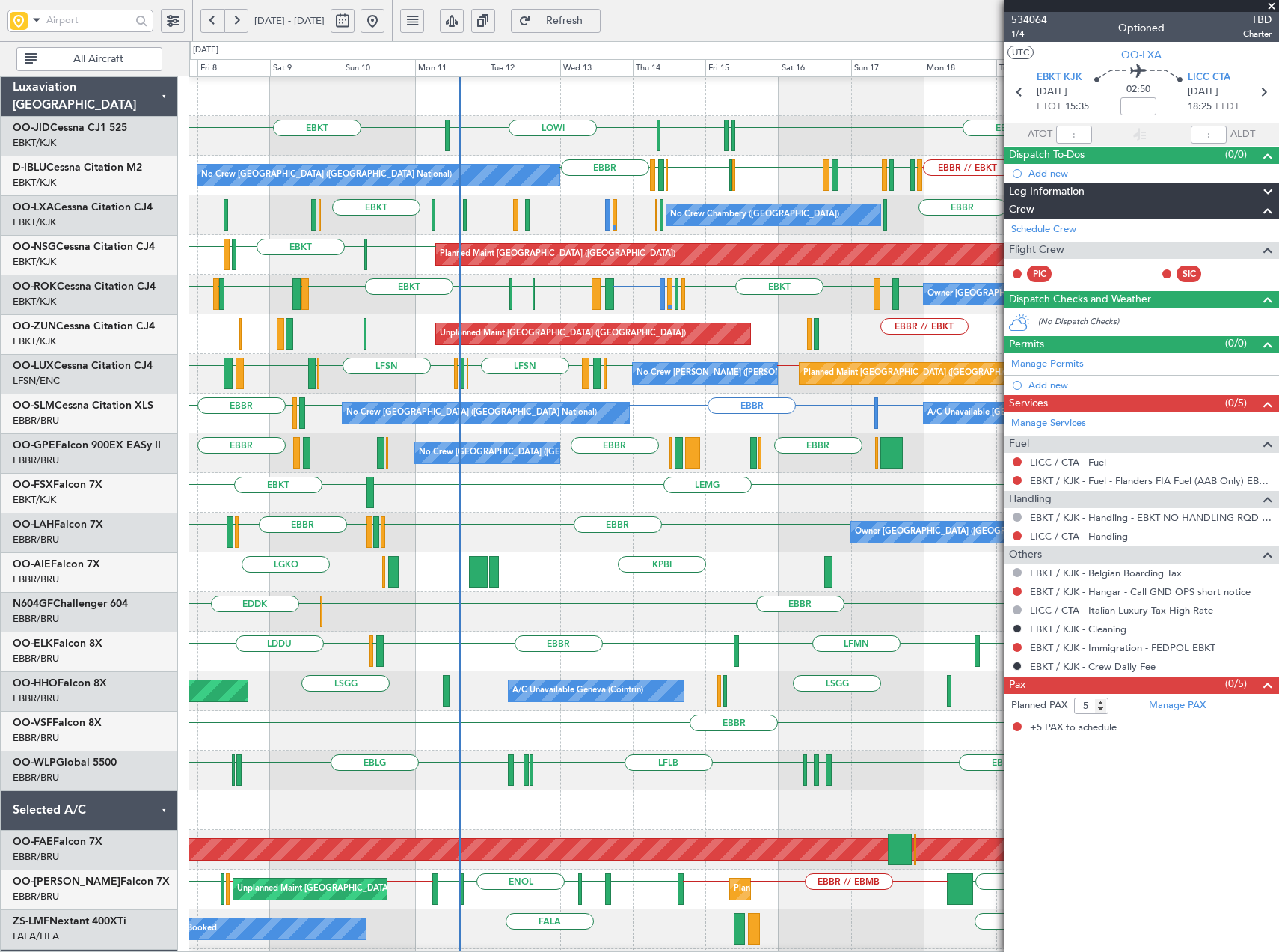
scroll to position [1, 0]
